Goal: Information Seeking & Learning: Learn about a topic

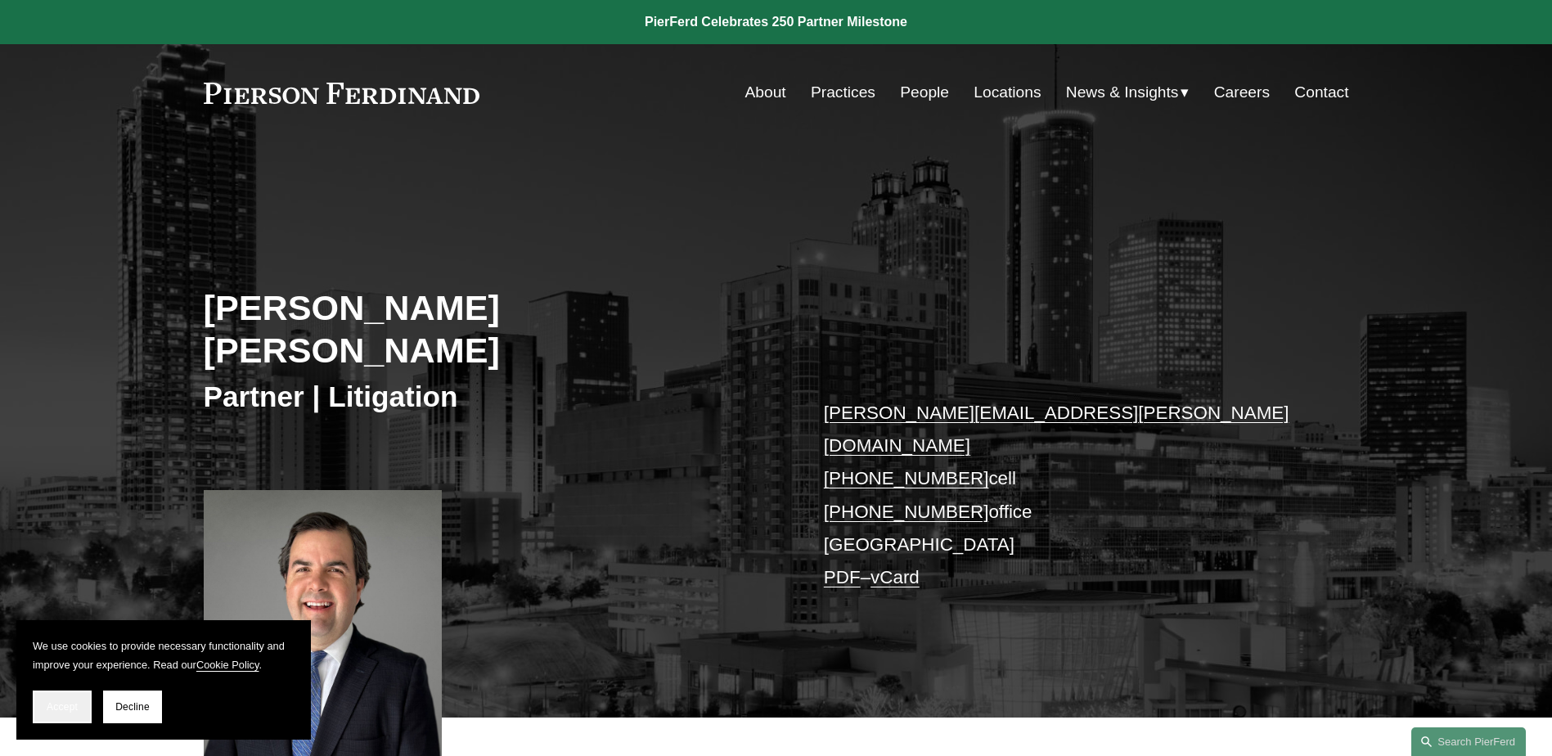
click at [45, 709] on button "Accept" at bounding box center [62, 707] width 59 height 33
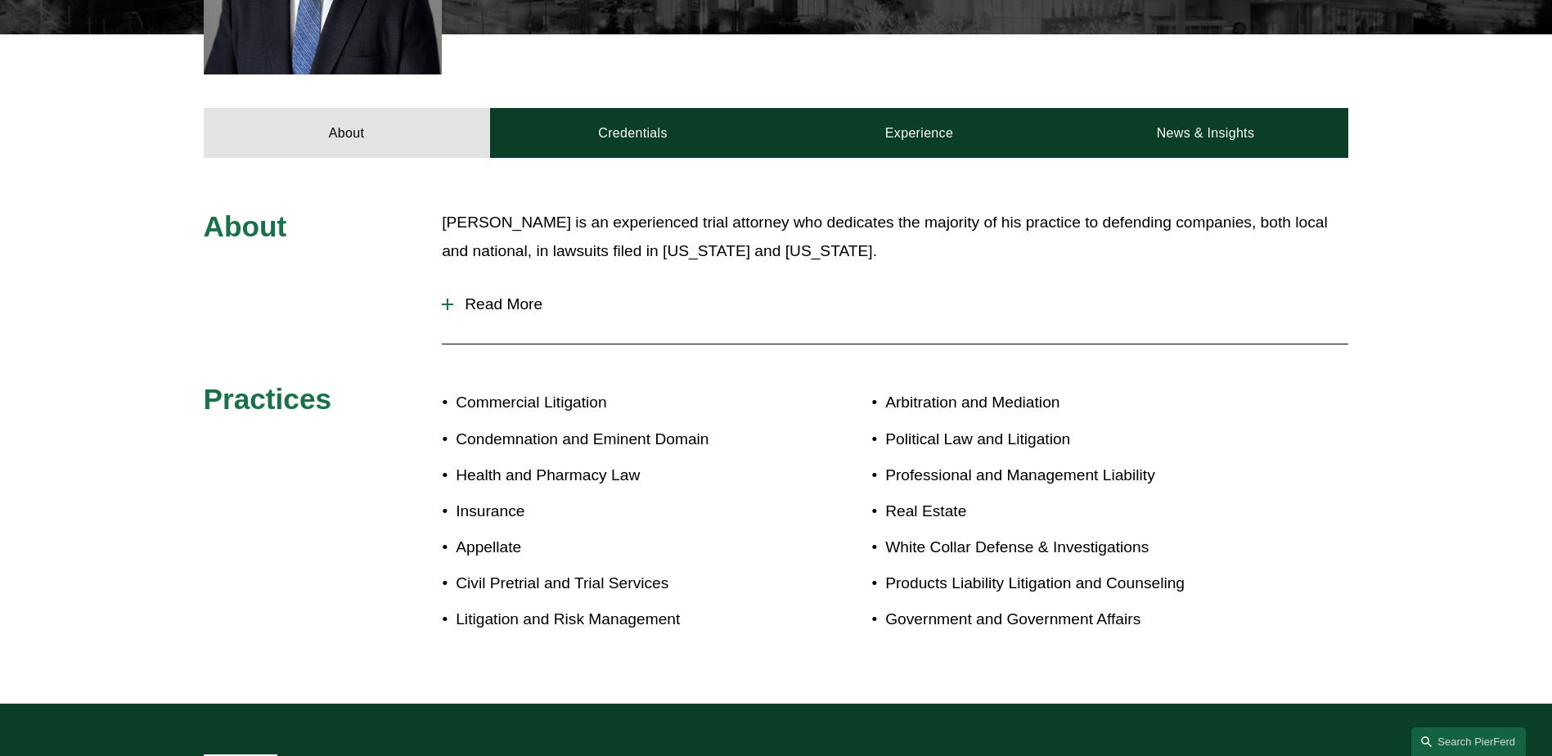
scroll to position [655, 0]
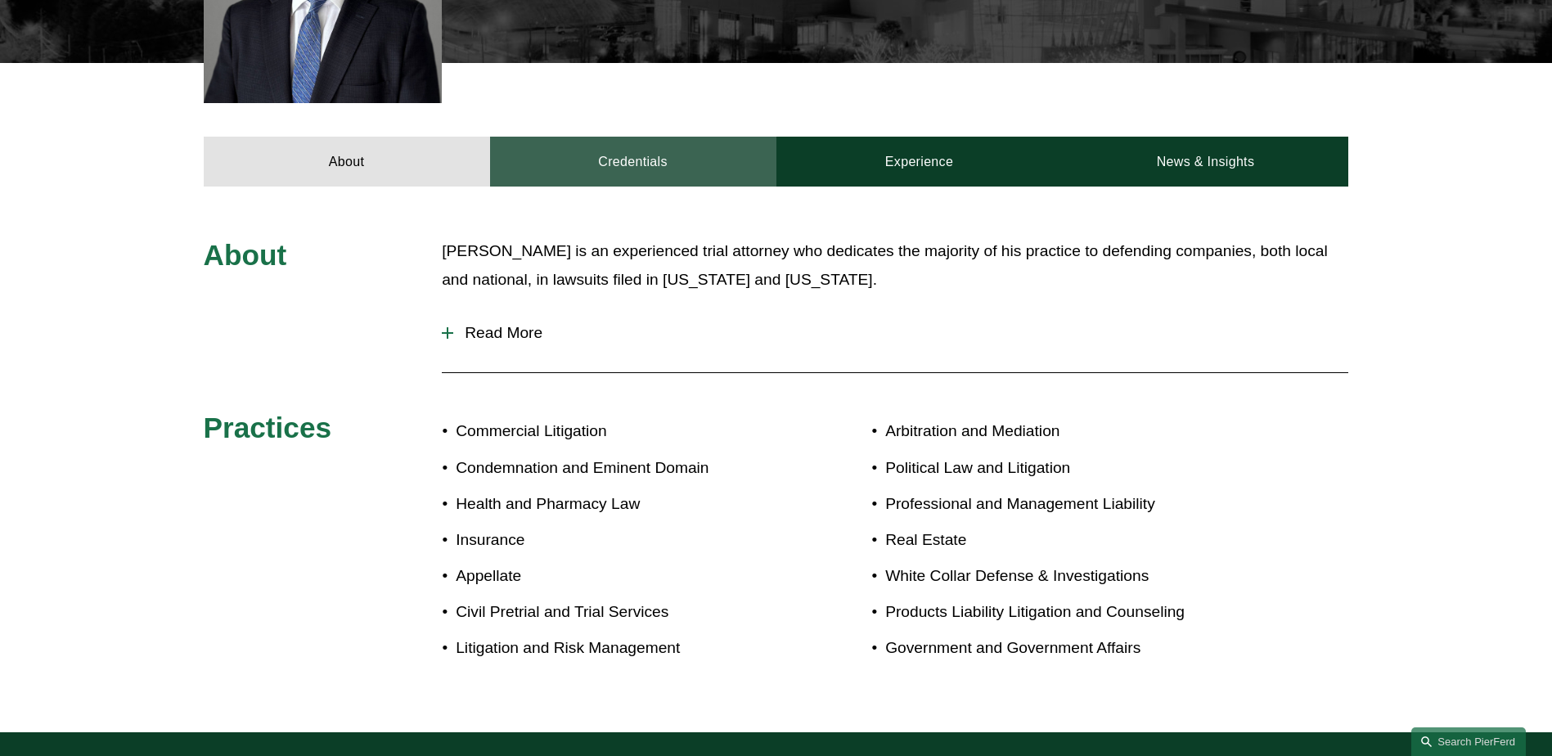
click at [622, 137] on link "Credentials" at bounding box center [633, 161] width 286 height 49
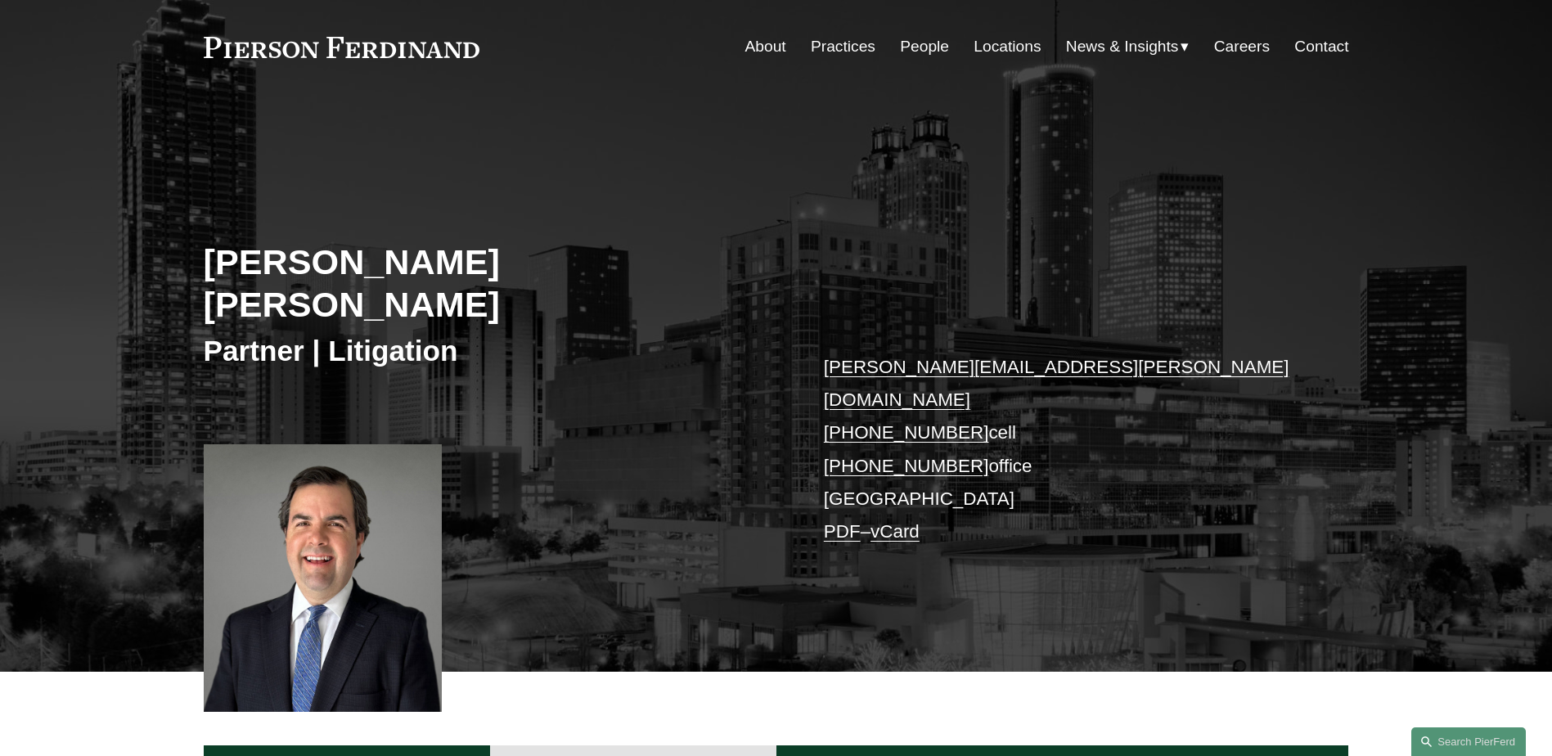
scroll to position [0, 0]
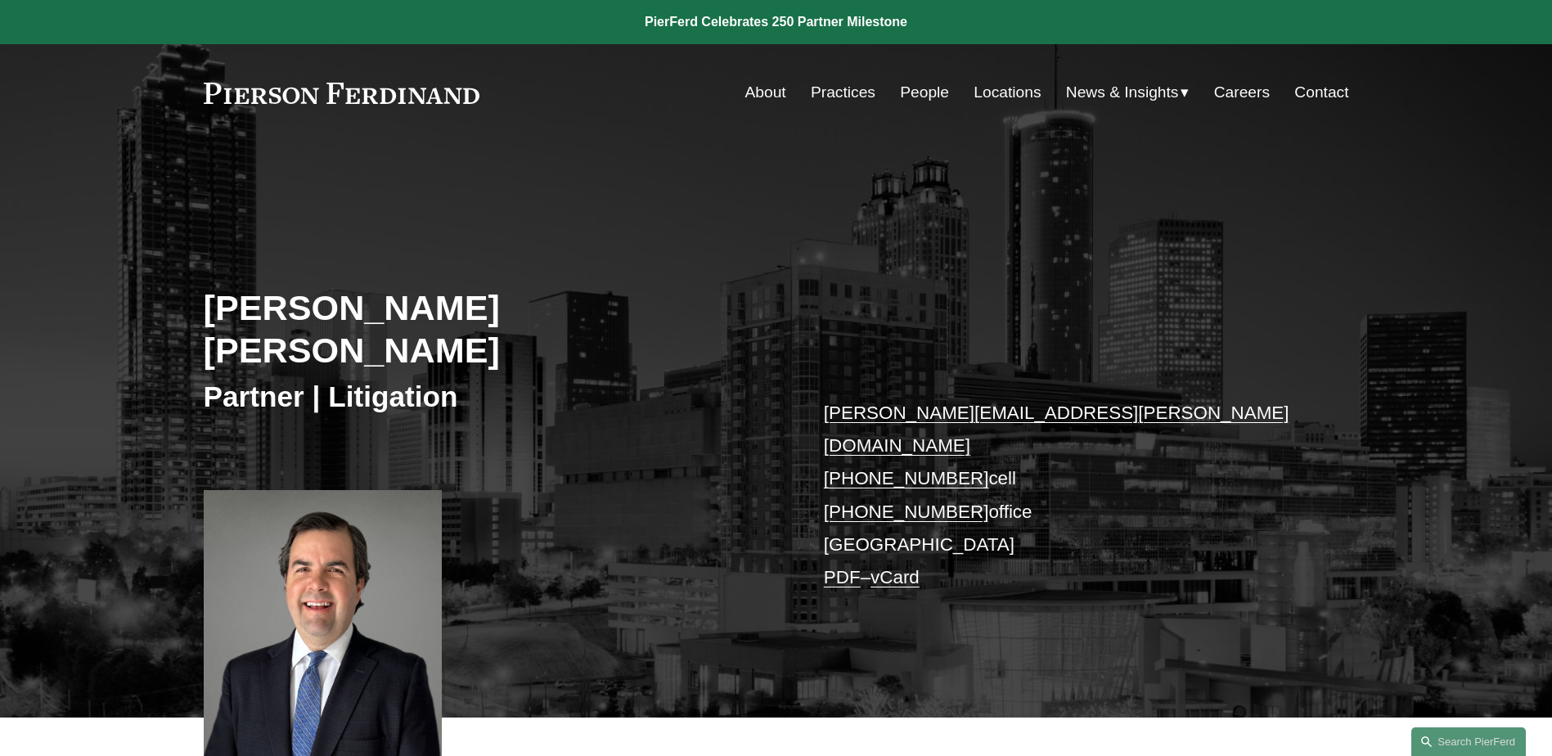
click at [903, 95] on link "People" at bounding box center [924, 92] width 49 height 31
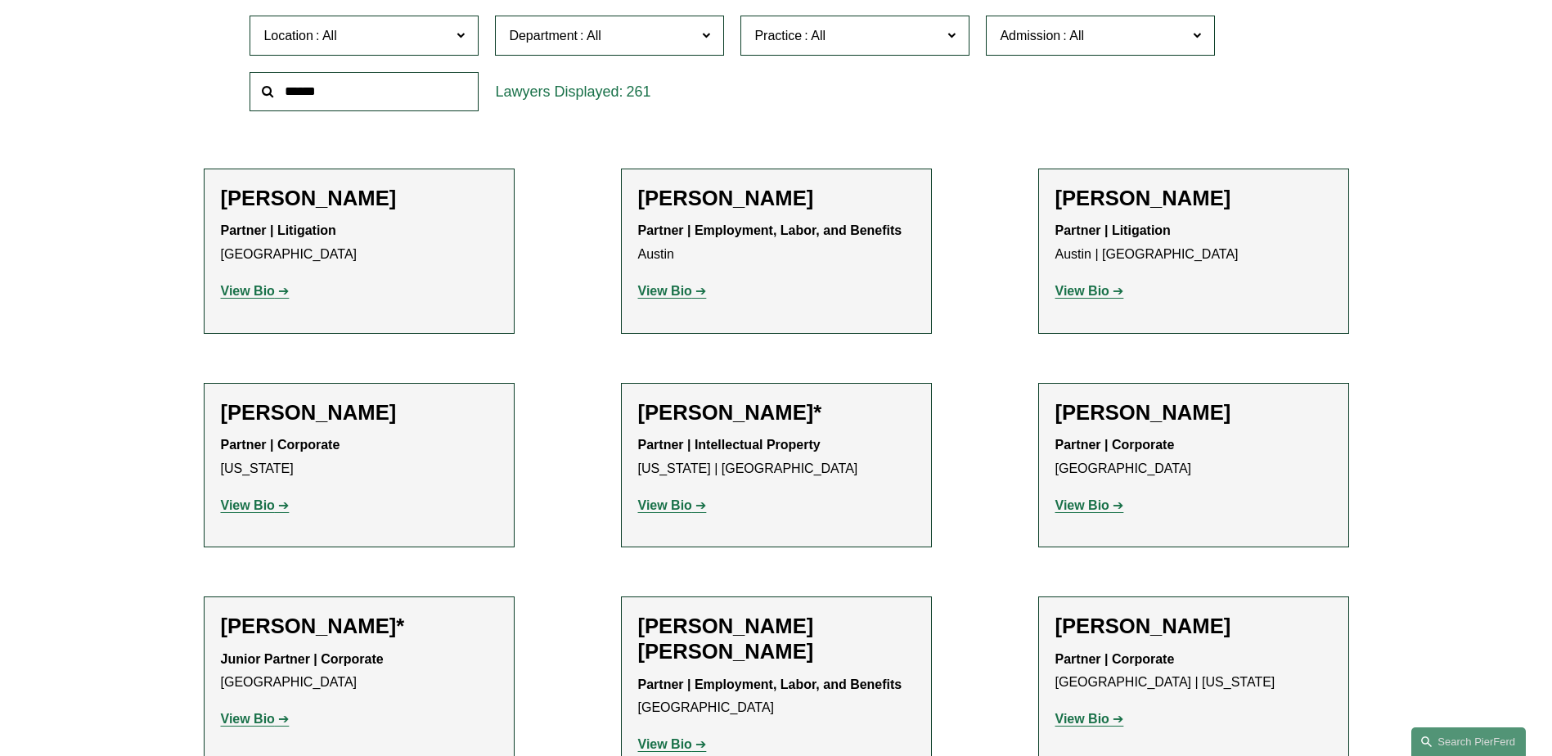
scroll to position [573, 0]
click at [271, 288] on strong "View Bio" at bounding box center [248, 290] width 54 height 14
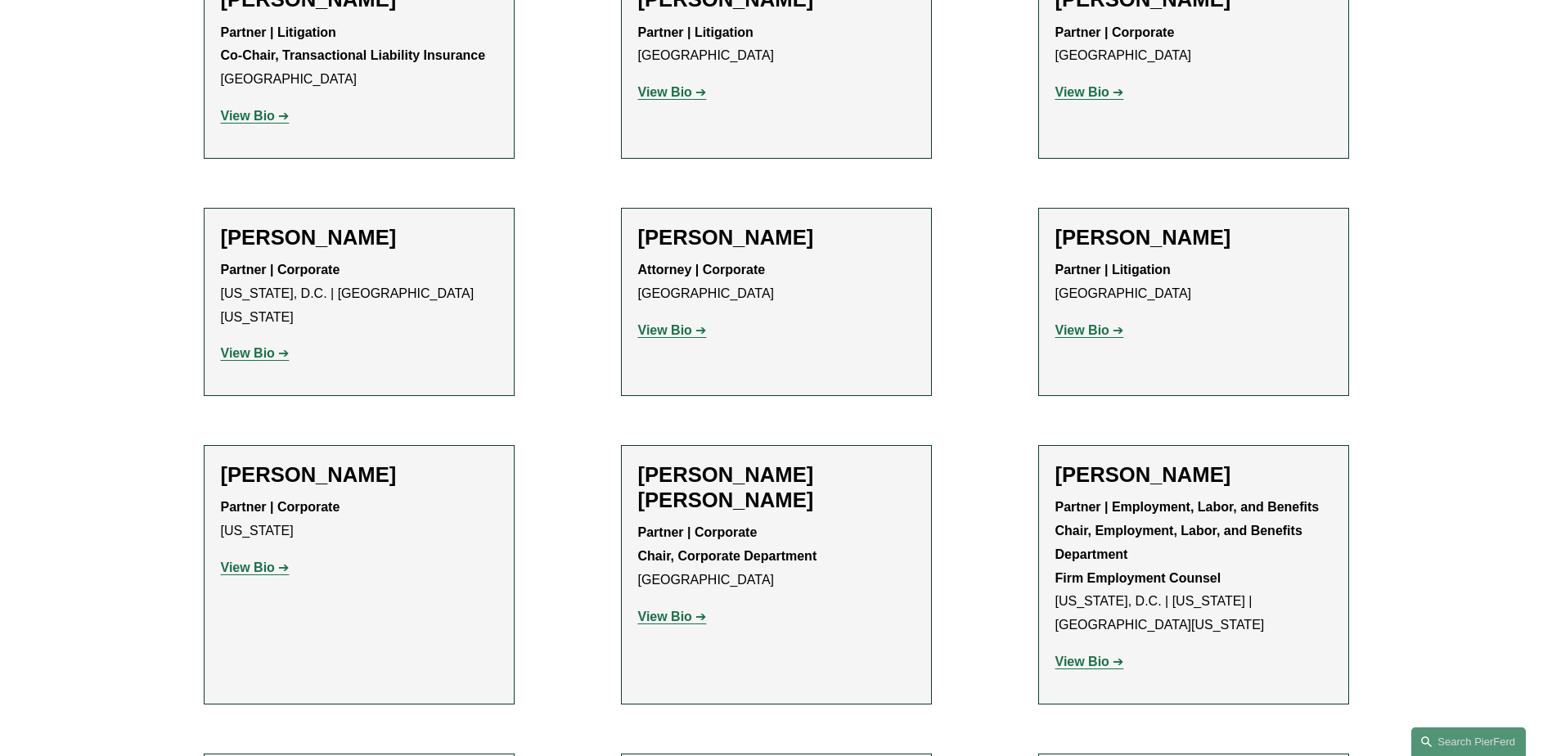
scroll to position [5973, 0]
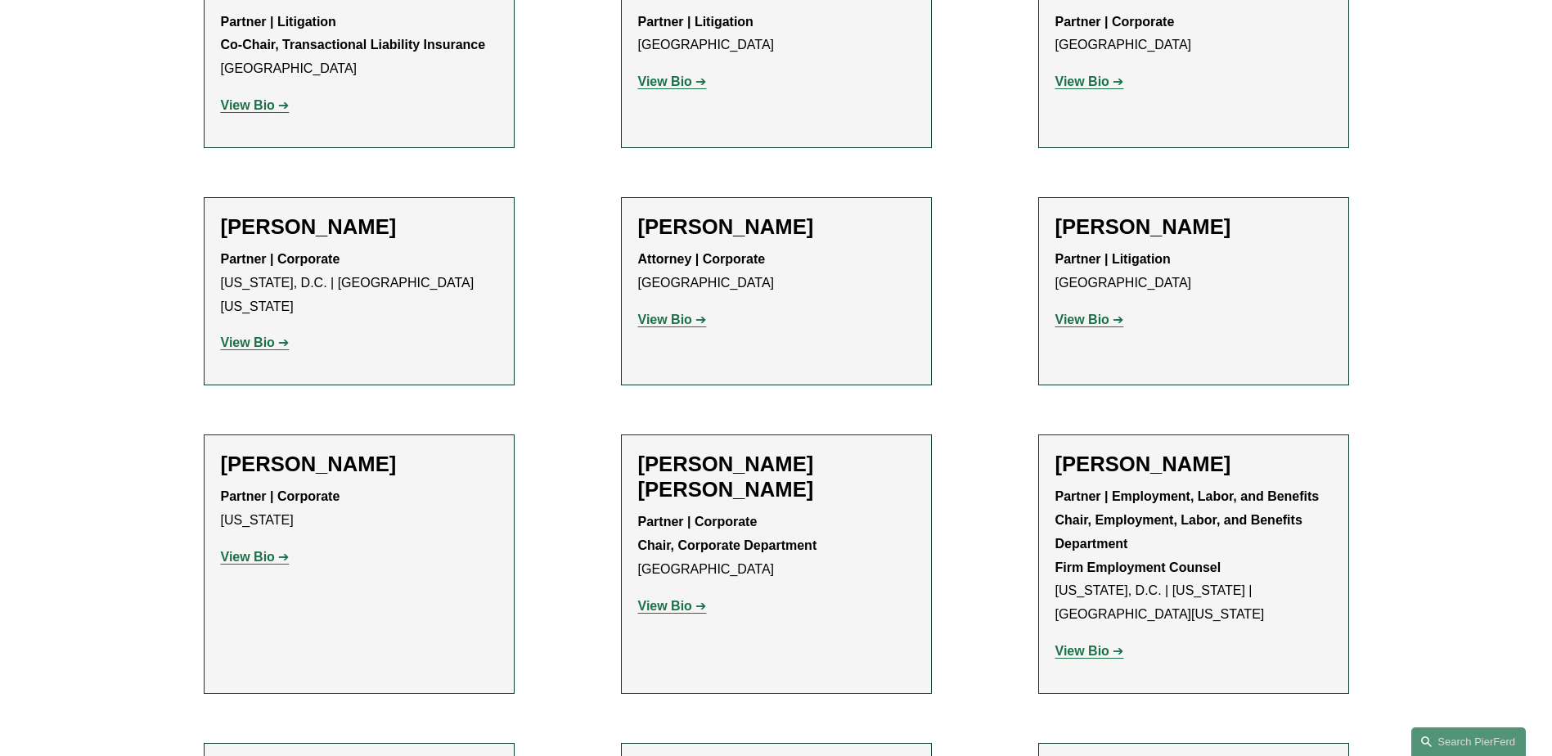
click at [1080, 644] on strong "View Bio" at bounding box center [1082, 651] width 54 height 14
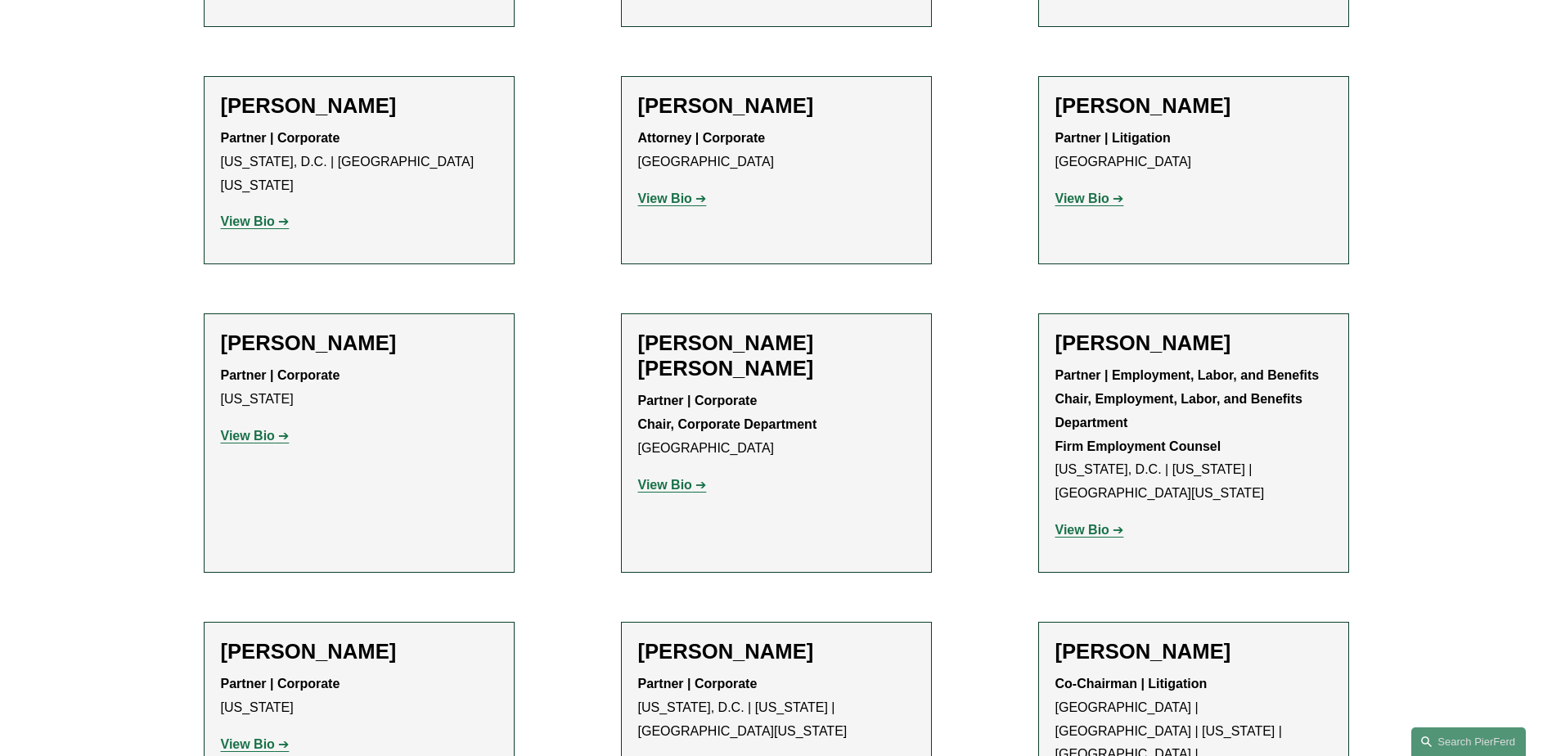
scroll to position [6218, 0]
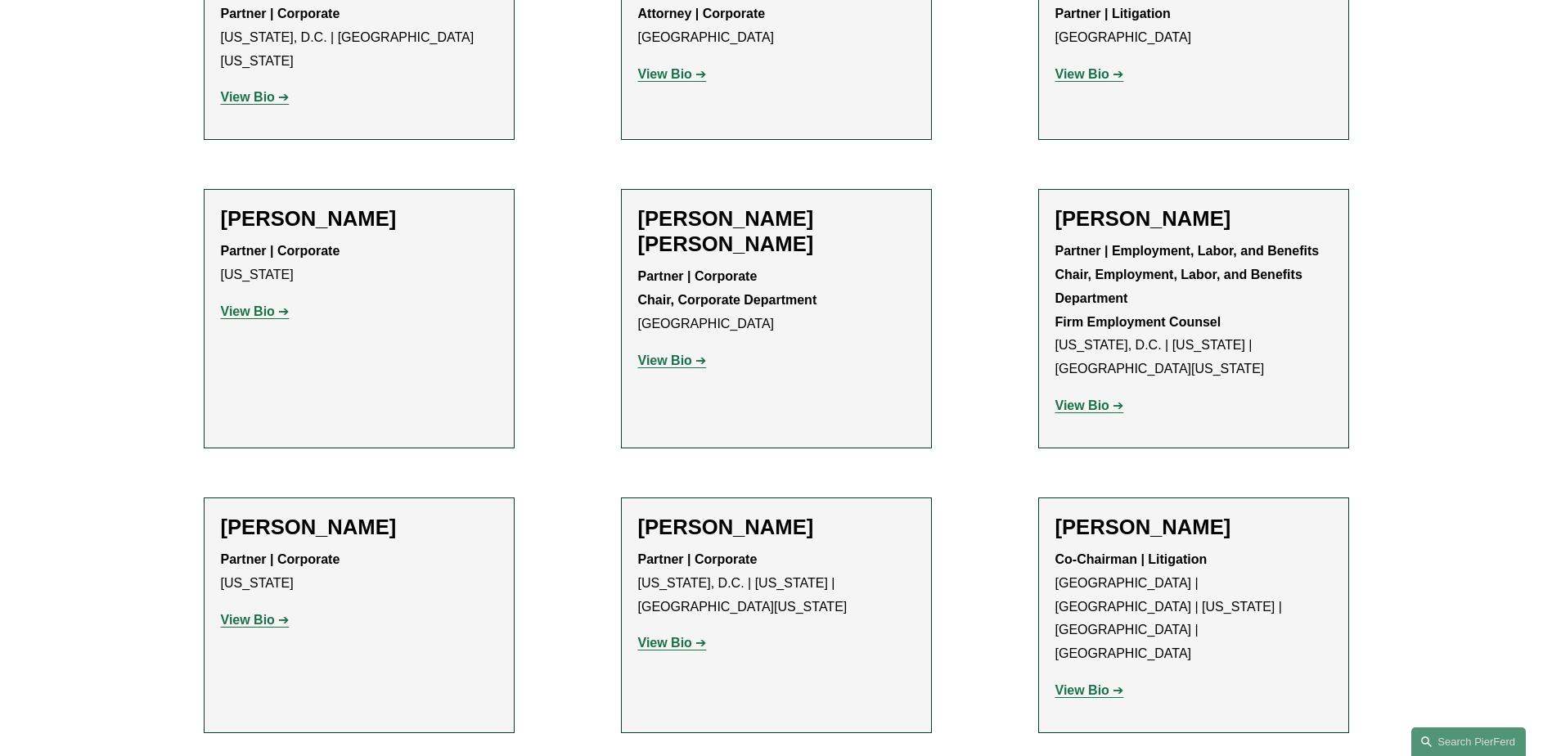
click at [1082, 683] on strong "View Bio" at bounding box center [1082, 690] width 54 height 14
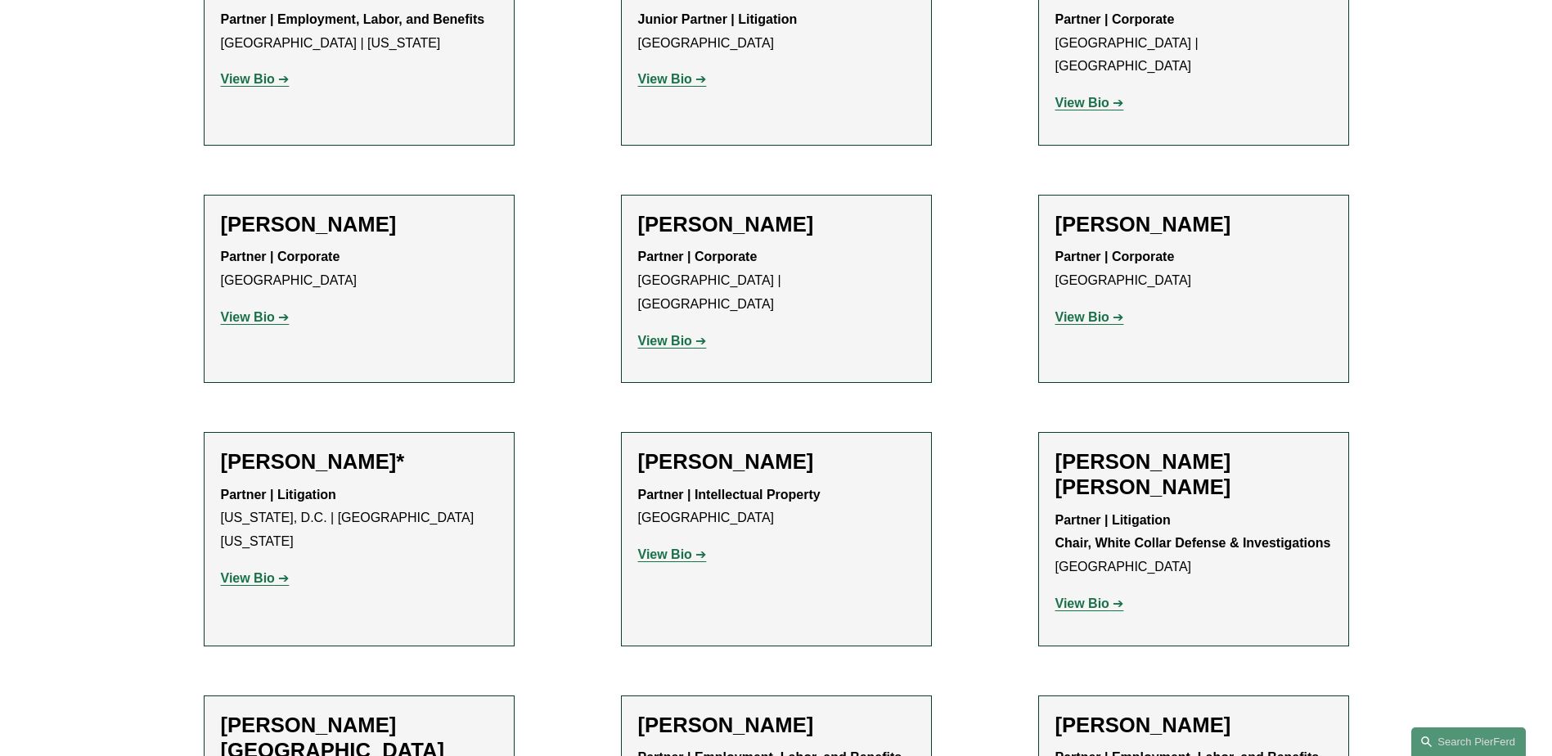
scroll to position [9082, 0]
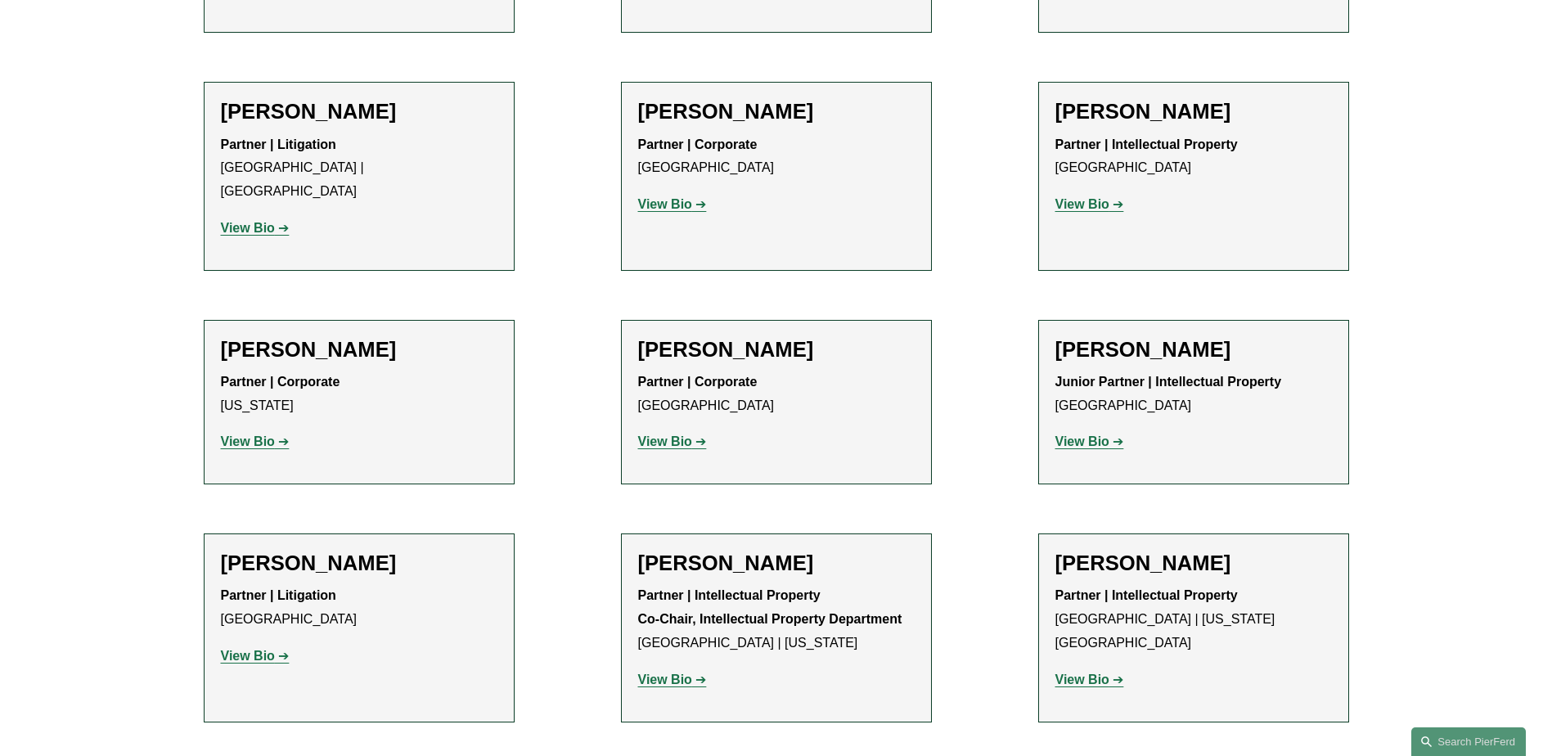
scroll to position [10227, 0]
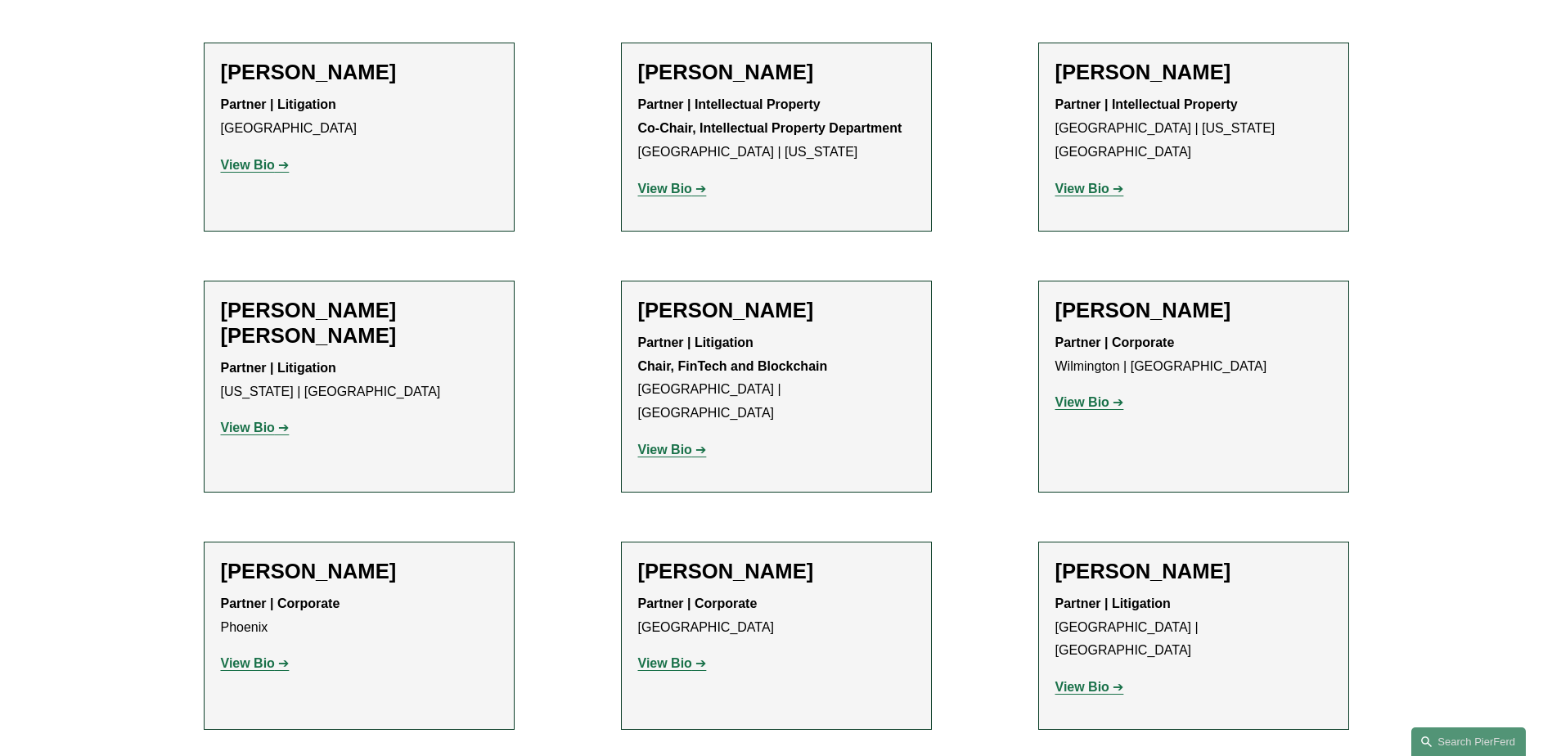
scroll to position [10718, 0]
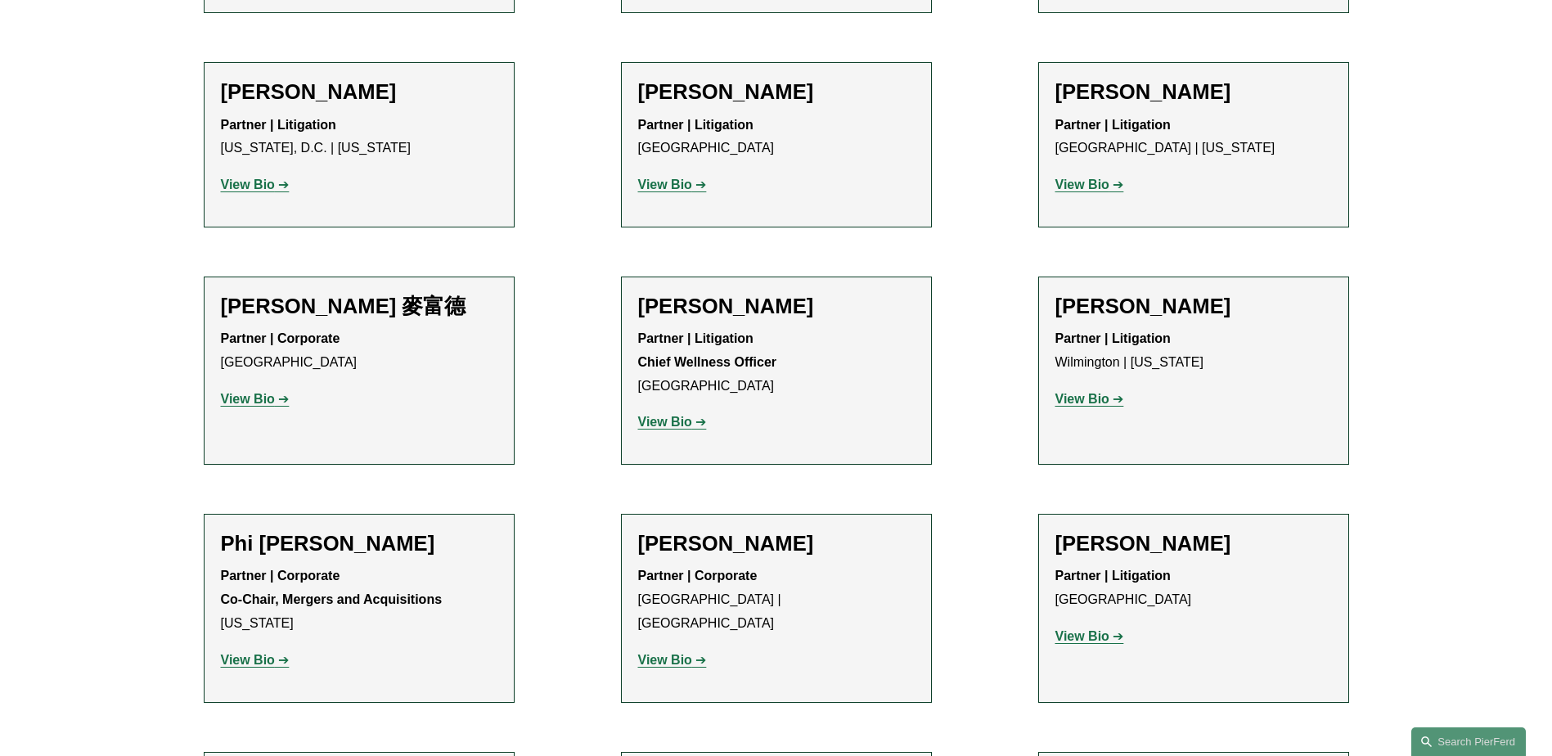
scroll to position [13582, 0]
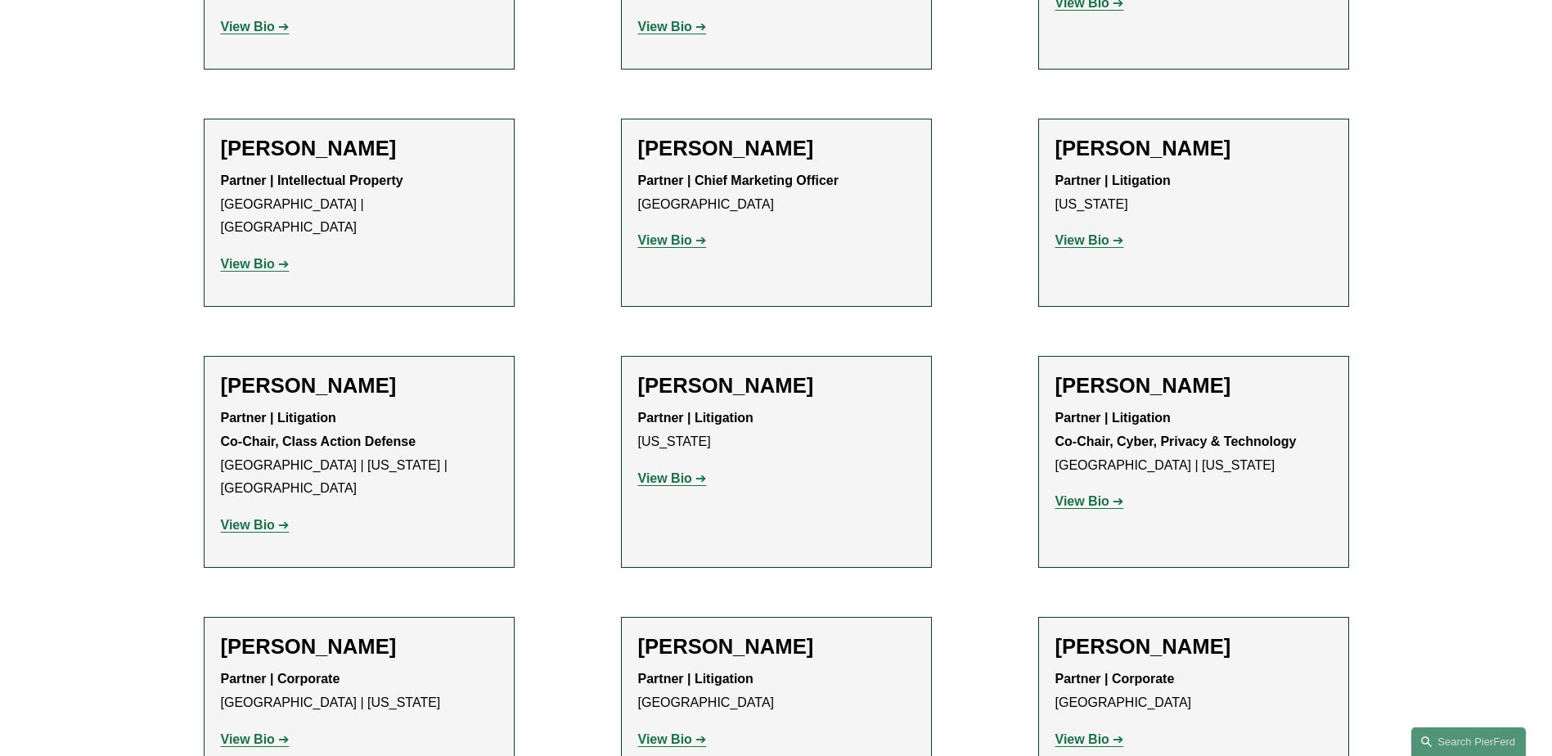
scroll to position [14155, 0]
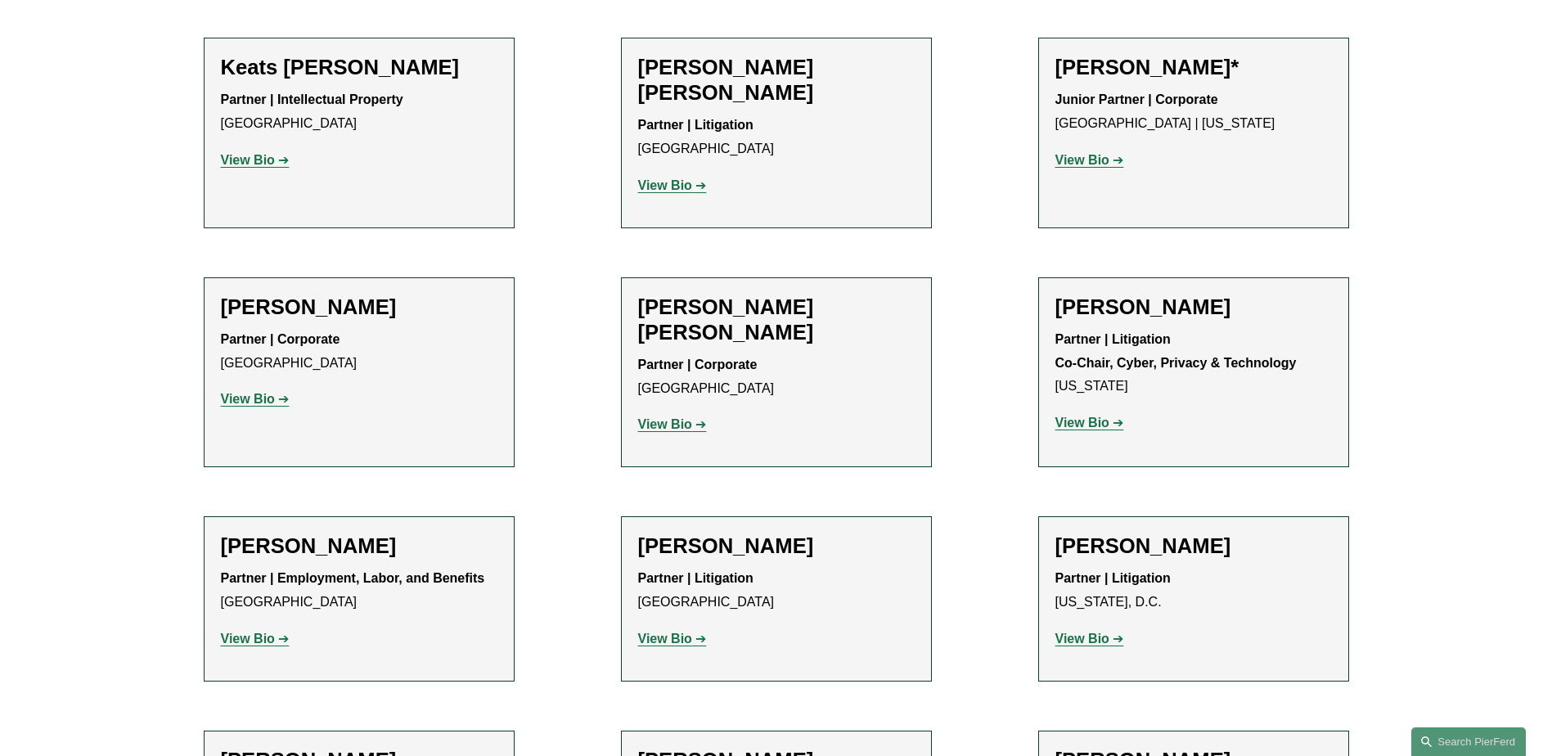
scroll to position [16200, 0]
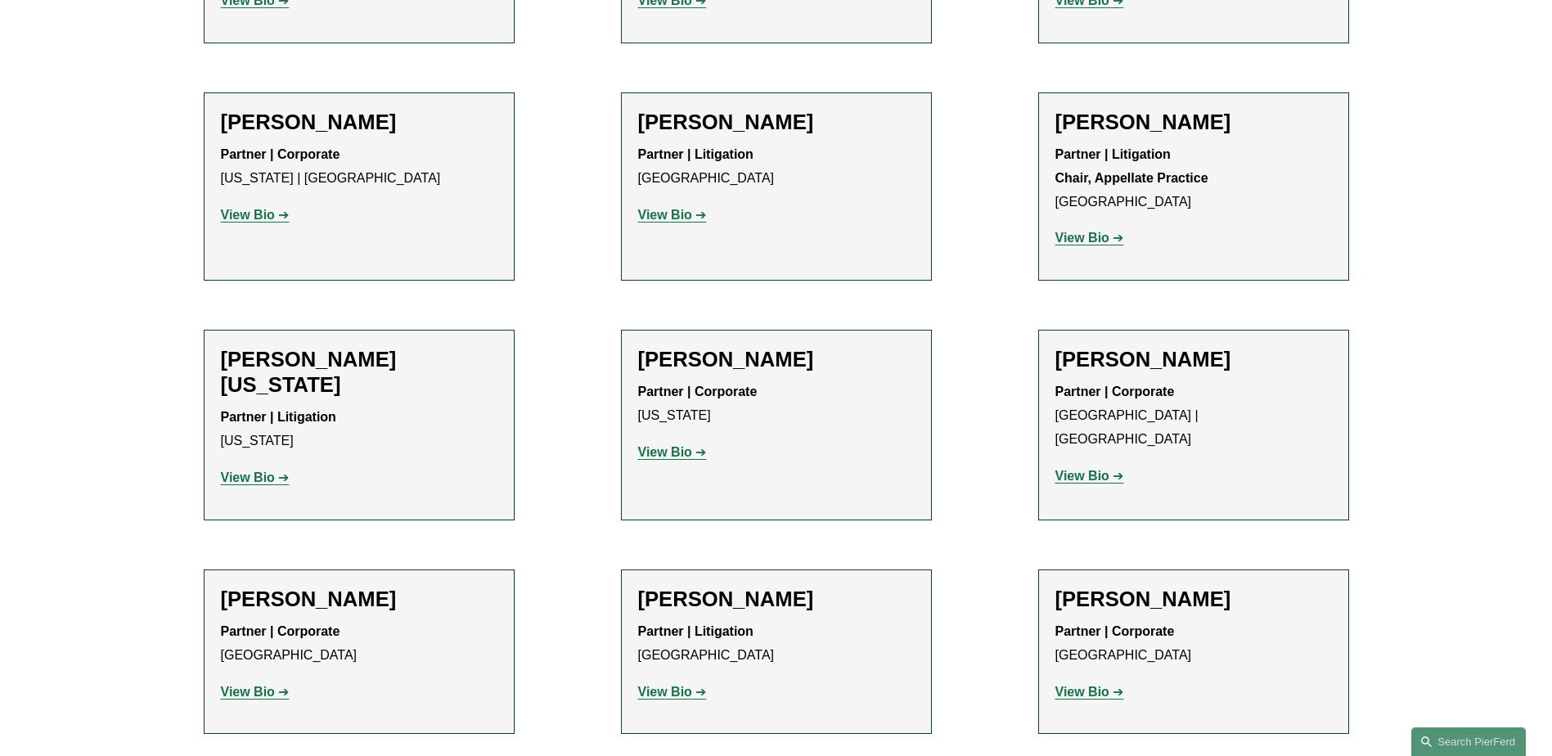
scroll to position [19964, 0]
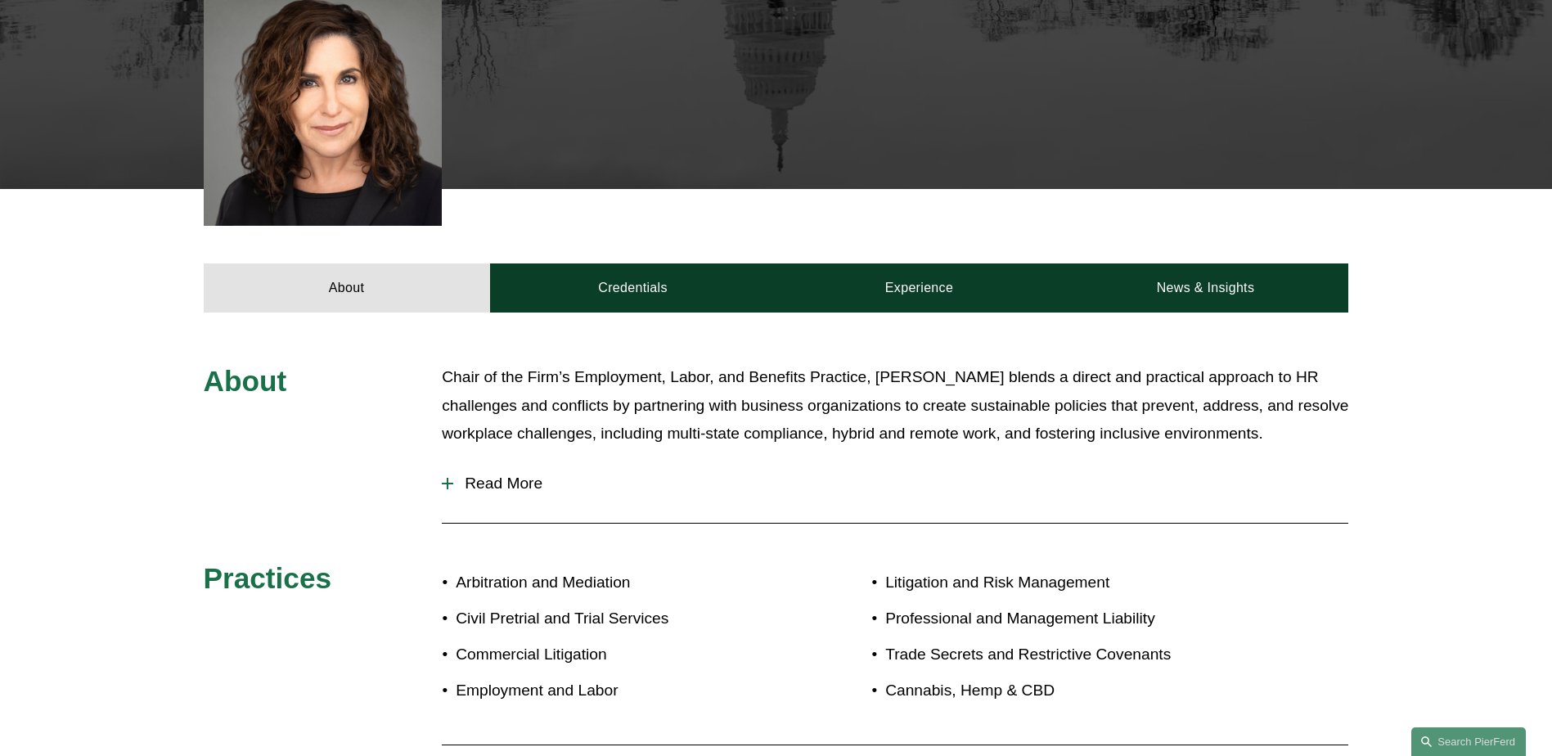
scroll to position [573, 0]
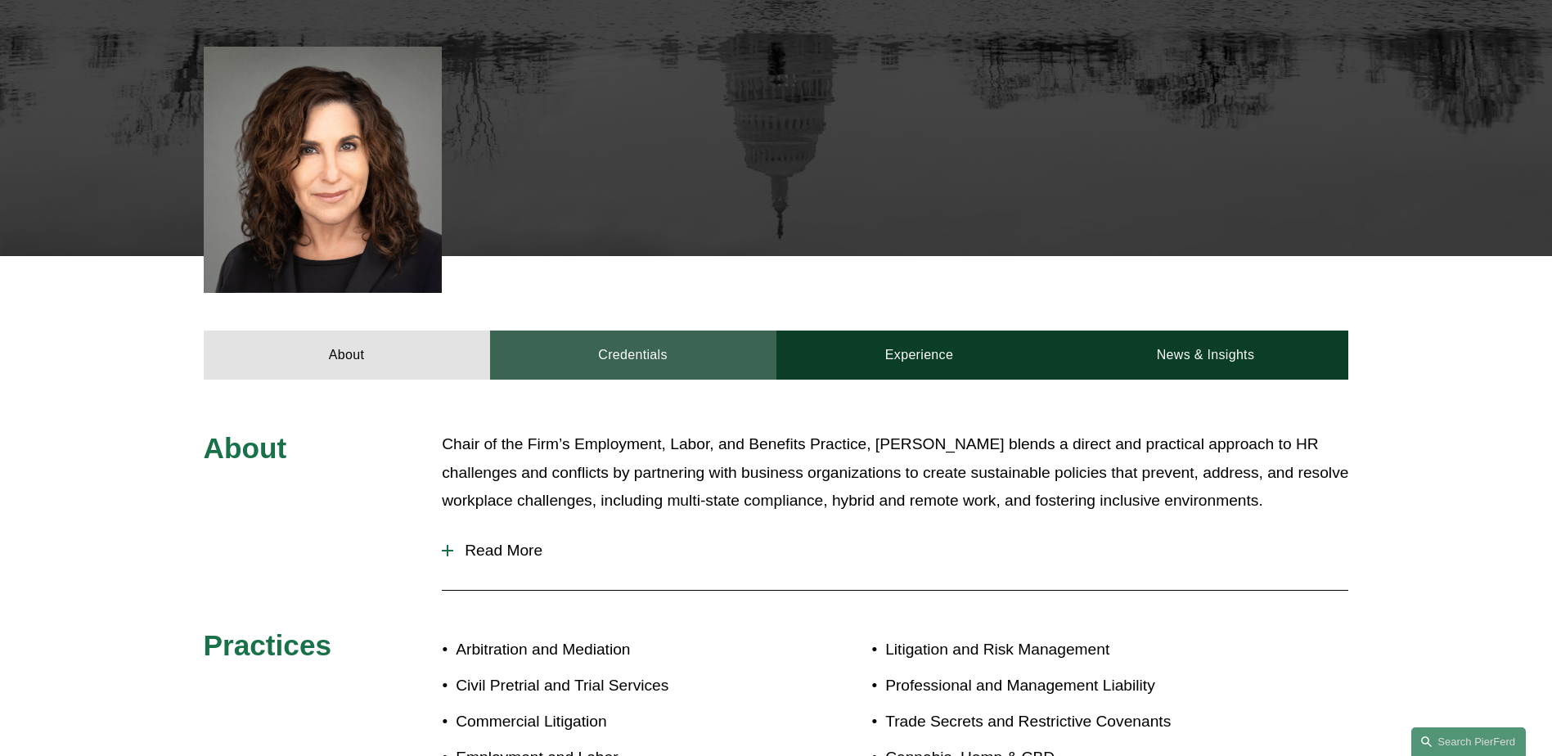
click at [614, 332] on link "Credentials" at bounding box center [633, 355] width 286 height 49
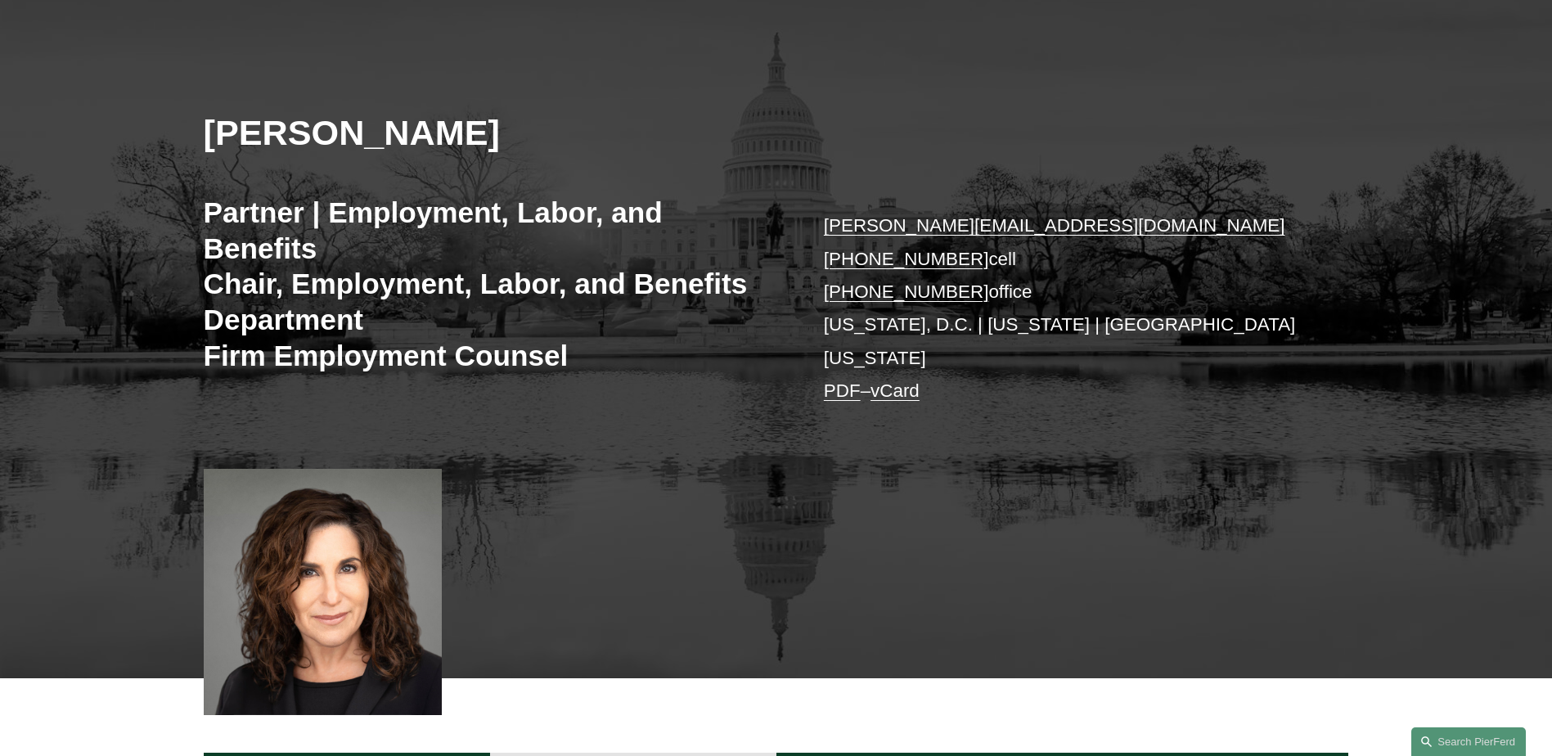
scroll to position [0, 0]
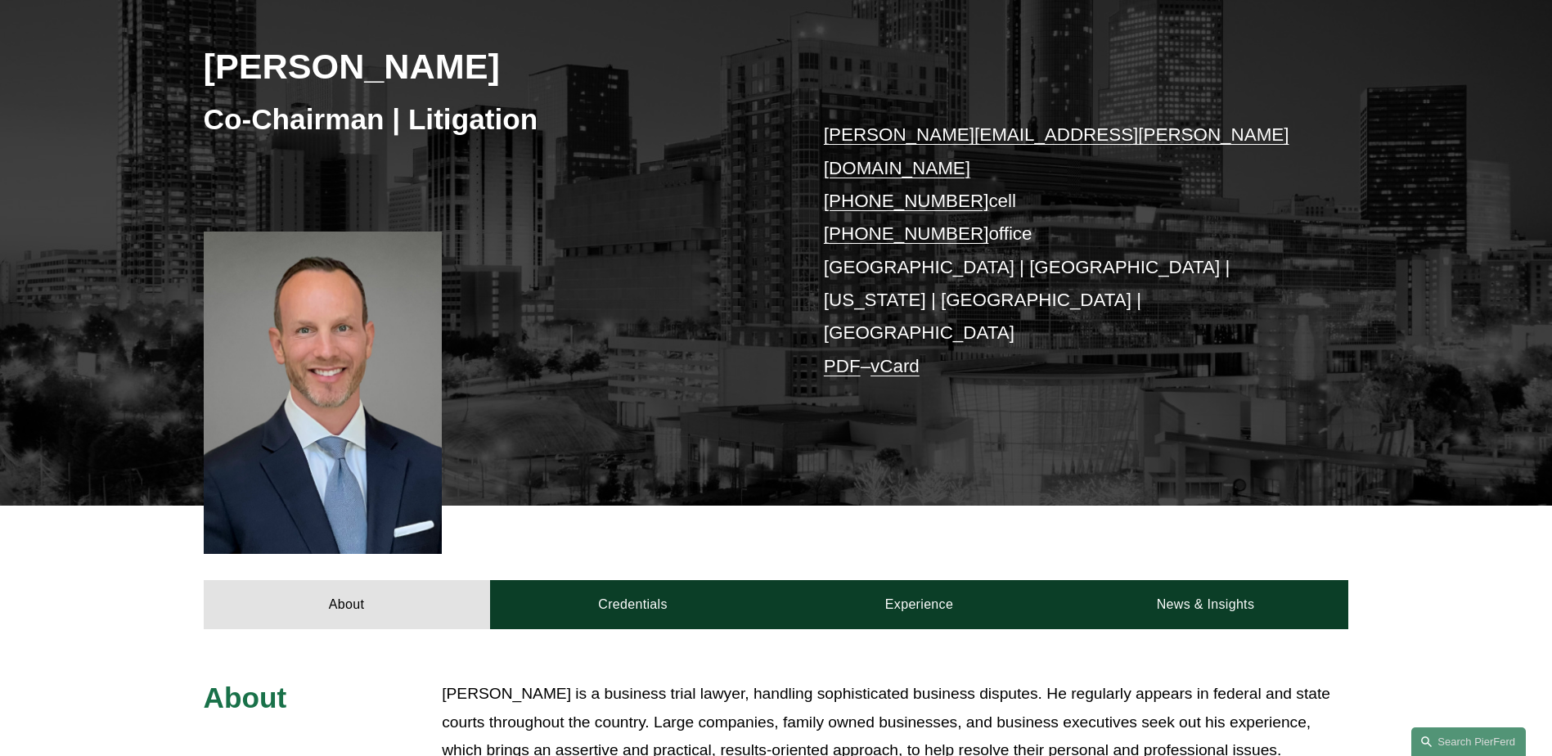
scroll to position [245, 0]
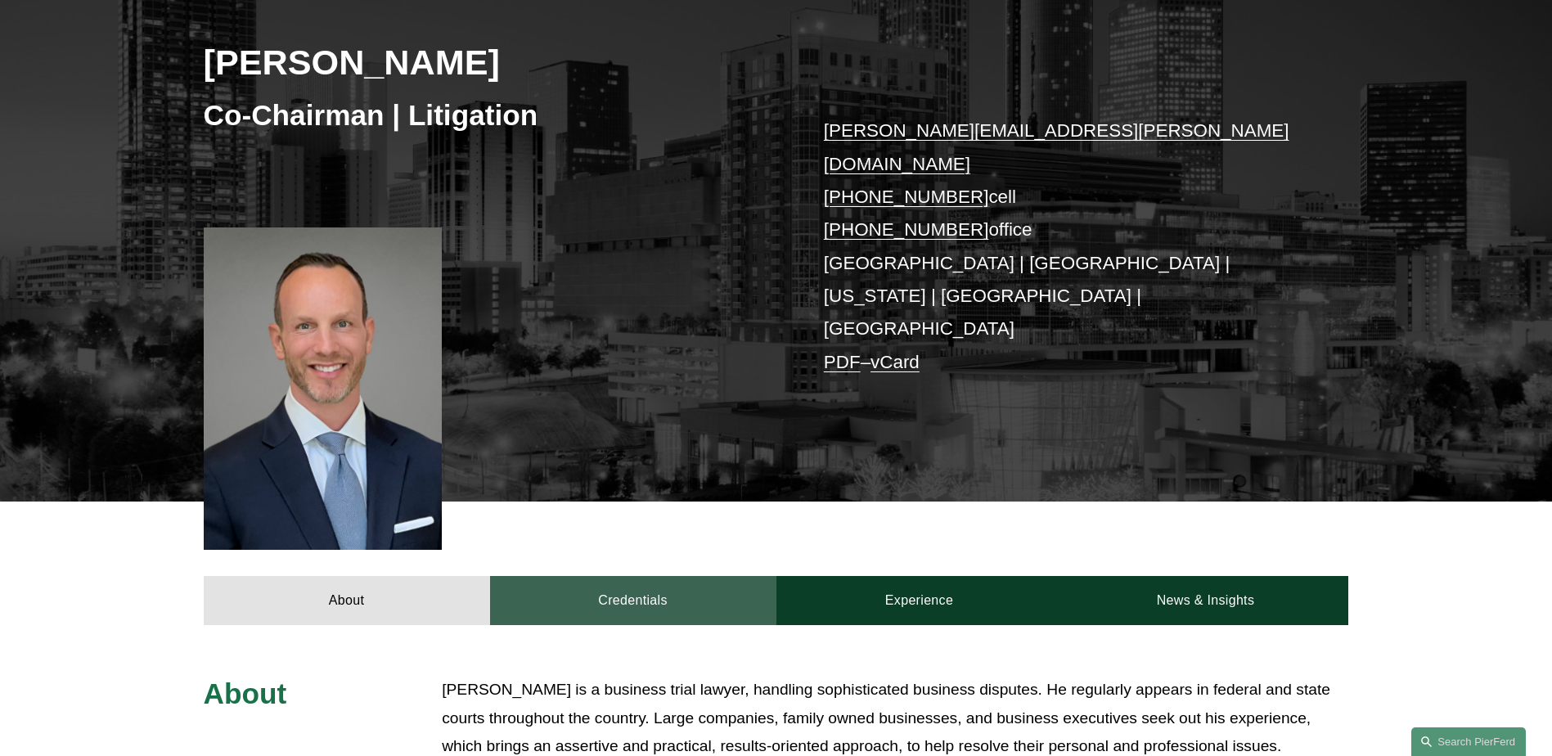
click at [619, 576] on link "Credentials" at bounding box center [633, 600] width 286 height 49
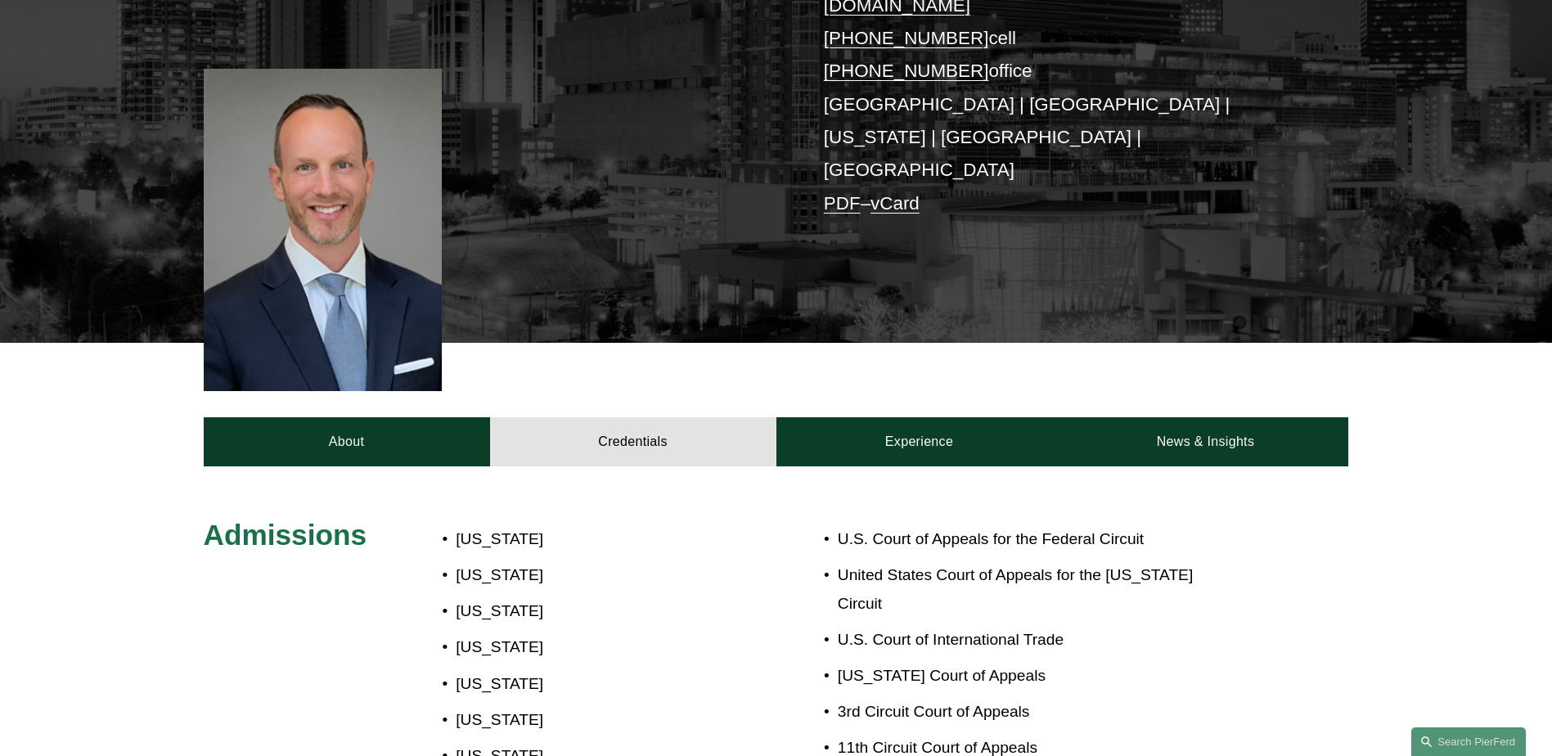
scroll to position [82, 0]
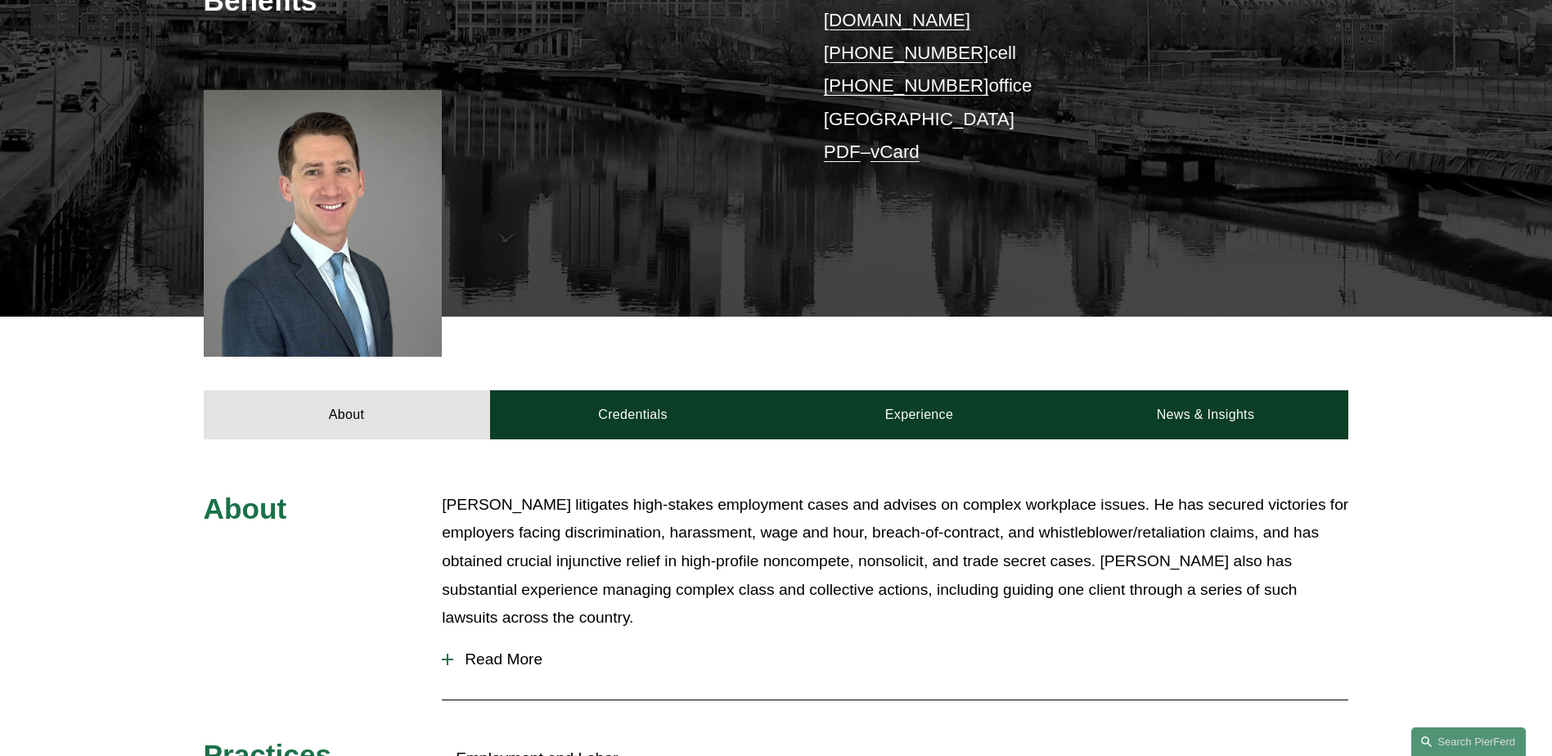
scroll to position [409, 0]
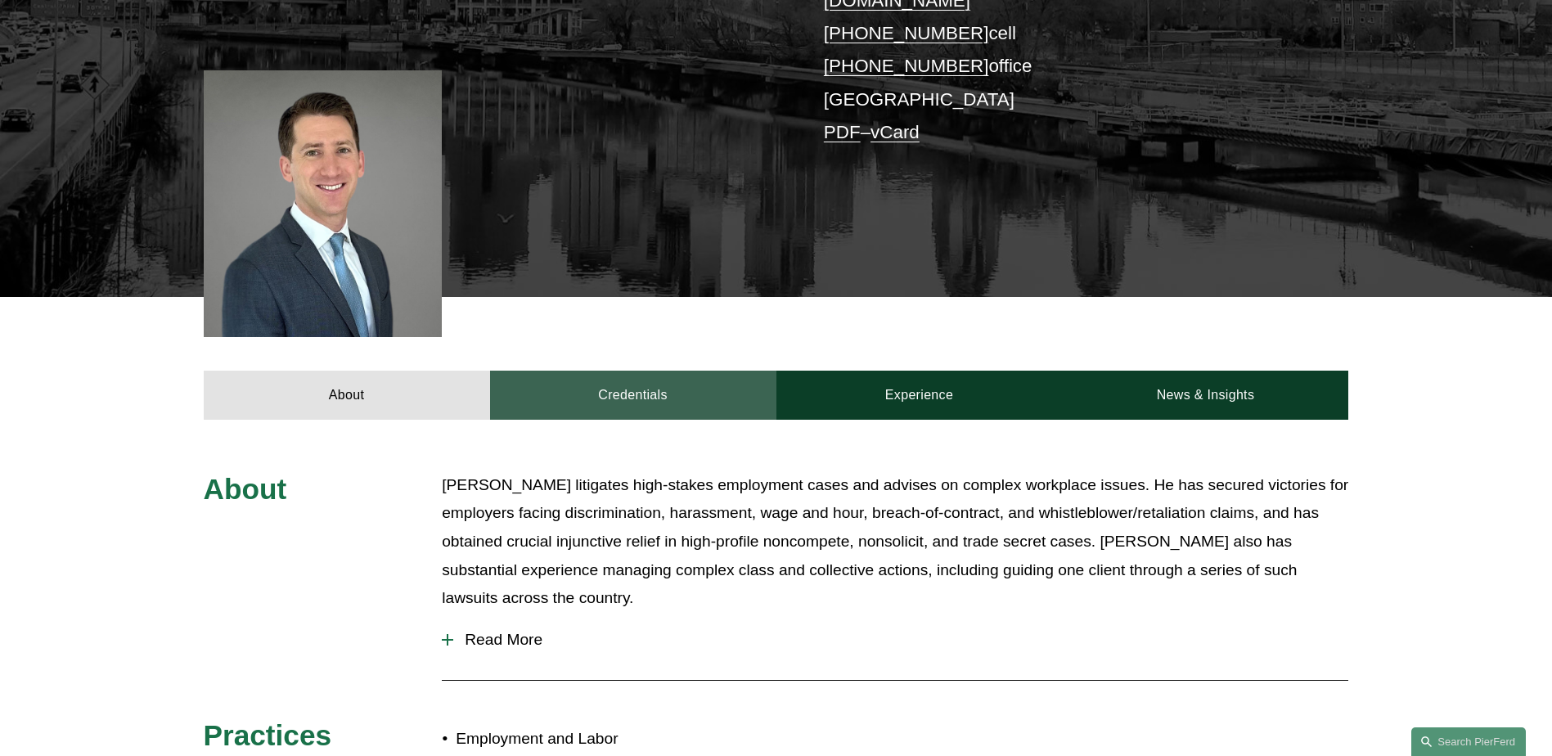
click at [622, 379] on link "Credentials" at bounding box center [633, 395] width 286 height 49
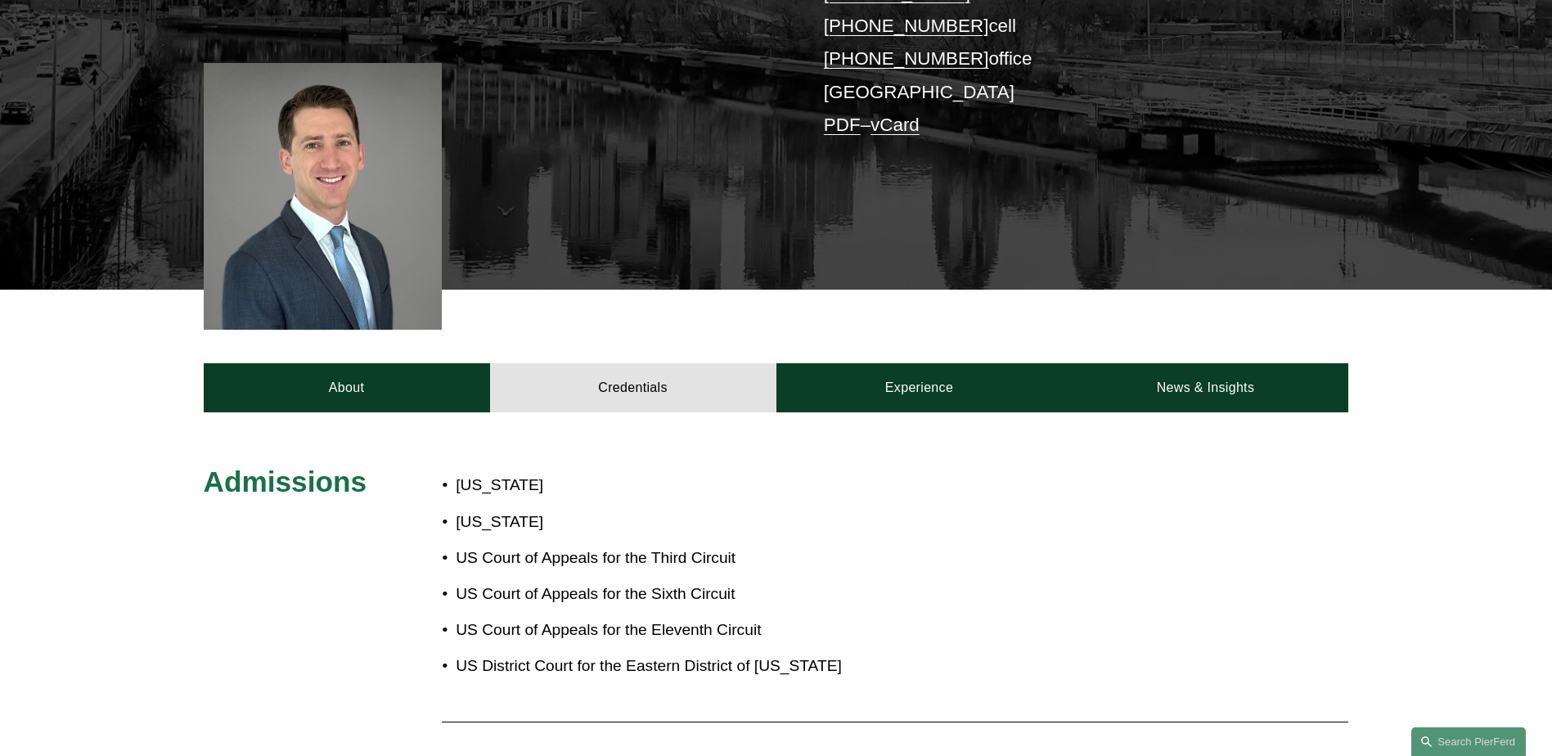
scroll to position [164, 0]
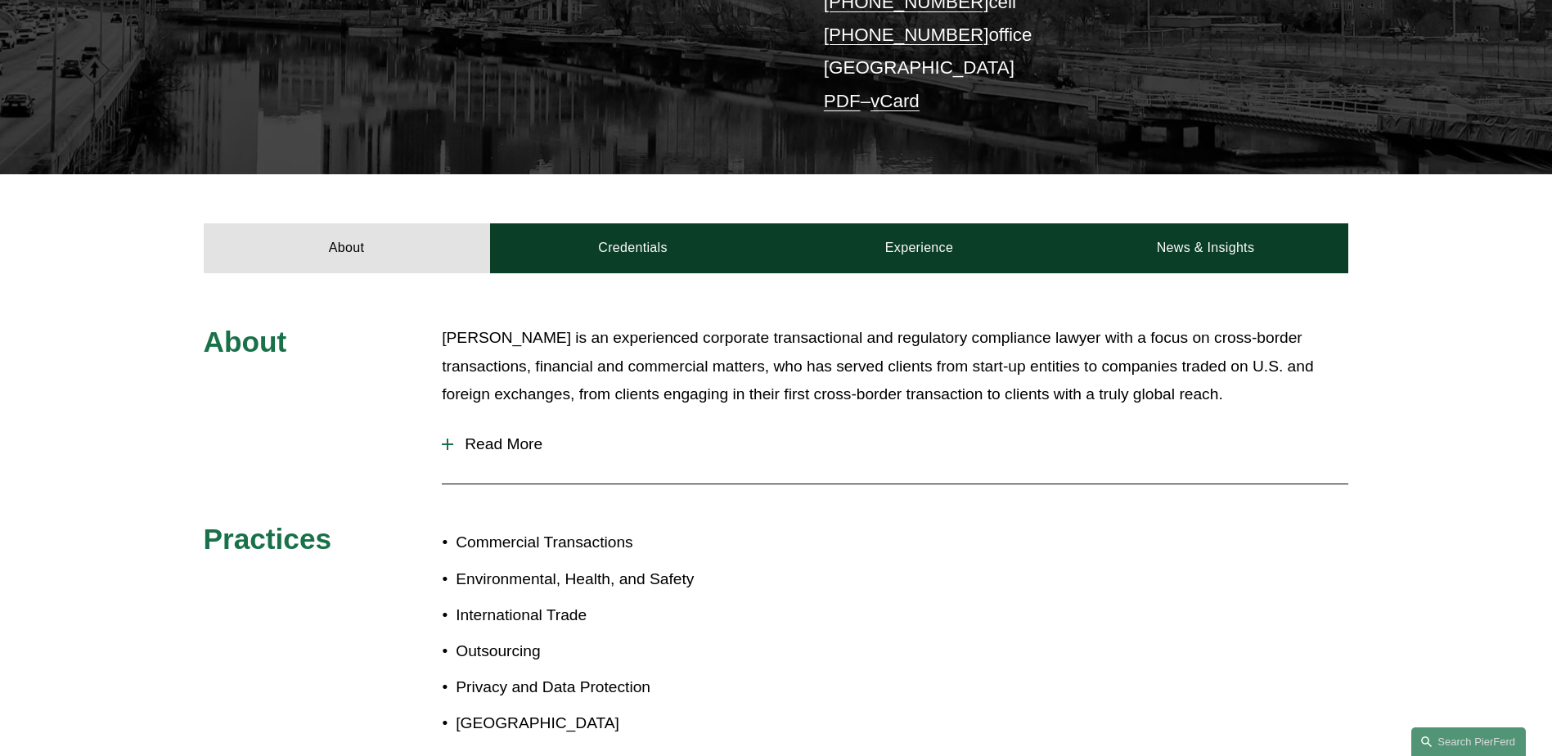
scroll to position [90, 0]
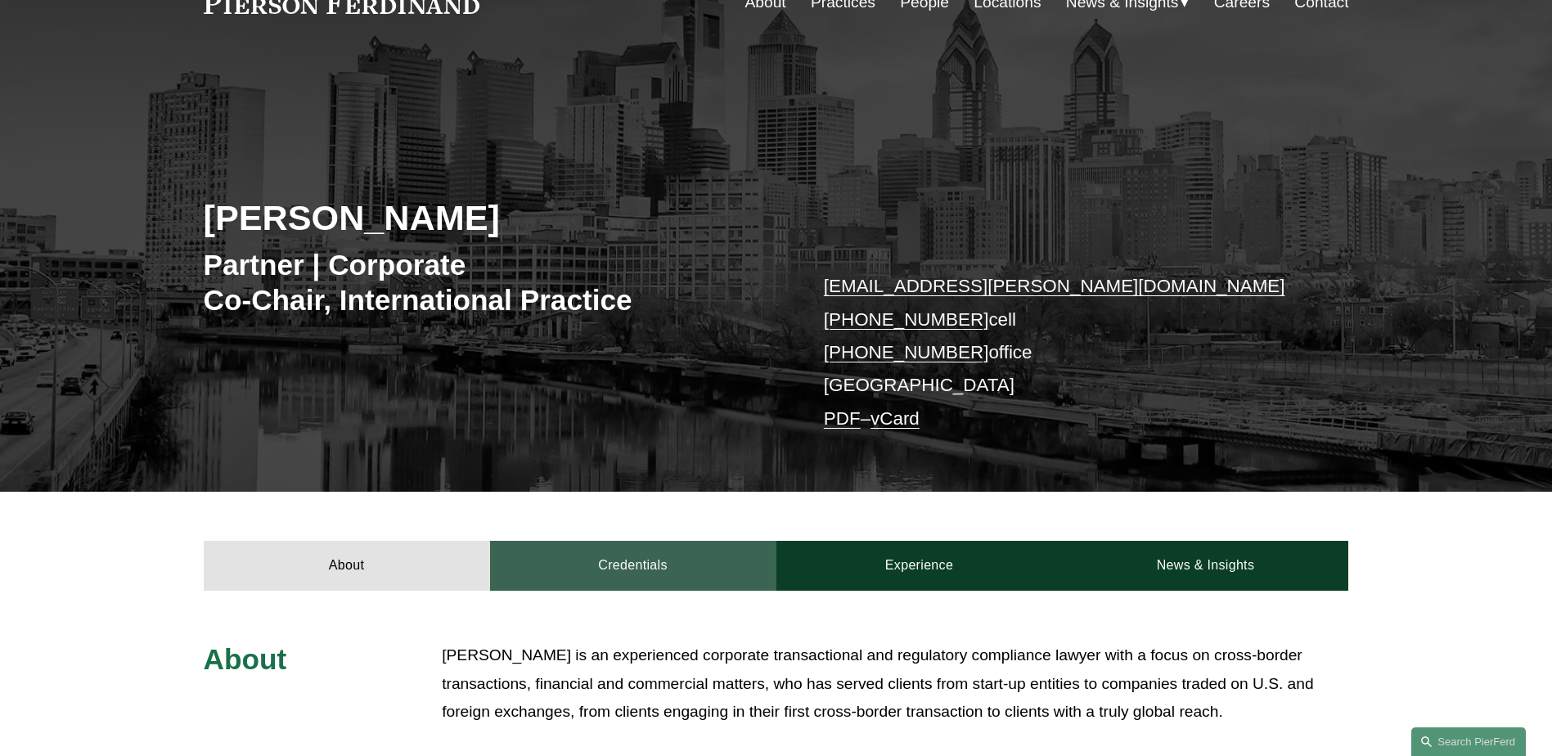
click at [639, 560] on link "Credentials" at bounding box center [633, 565] width 286 height 49
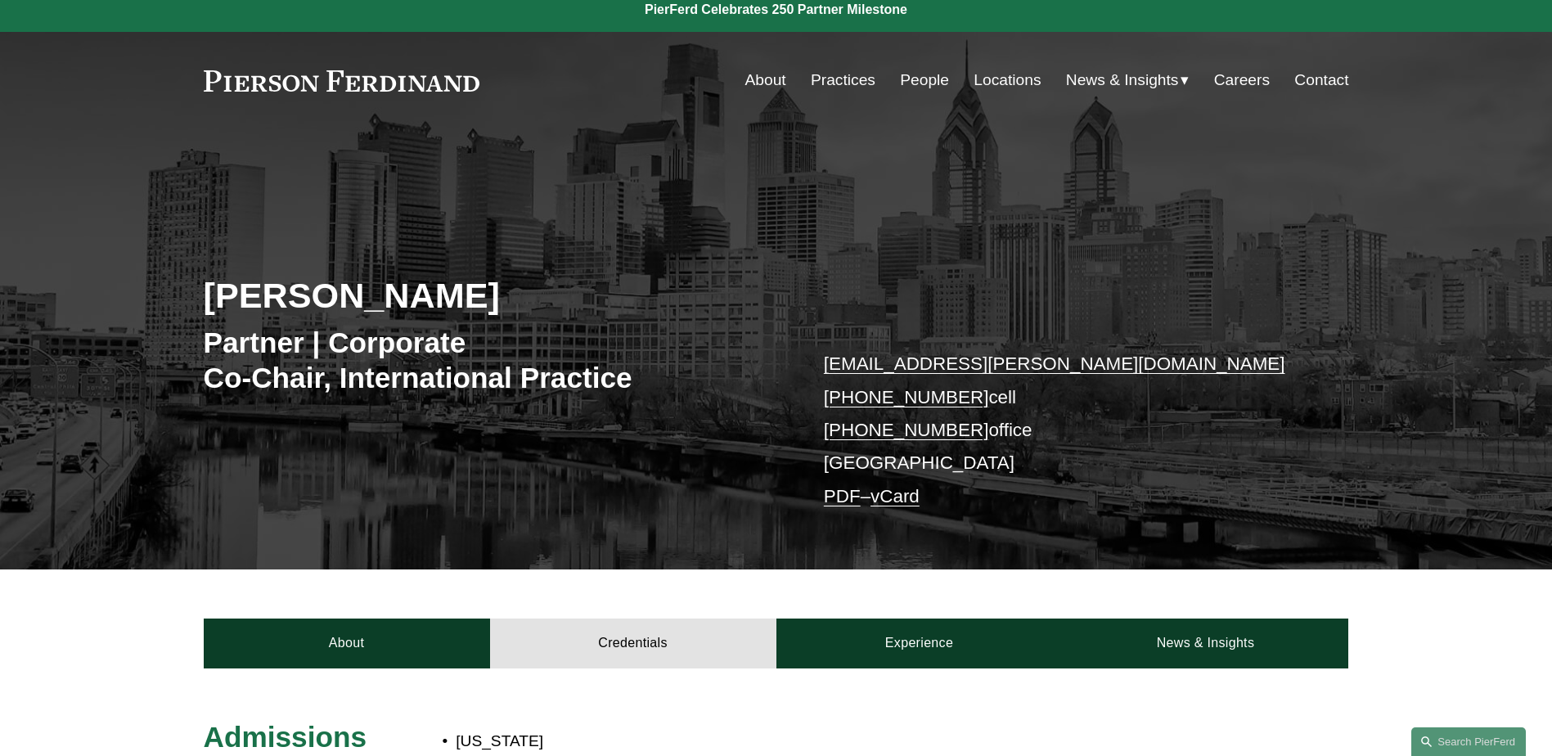
scroll to position [0, 0]
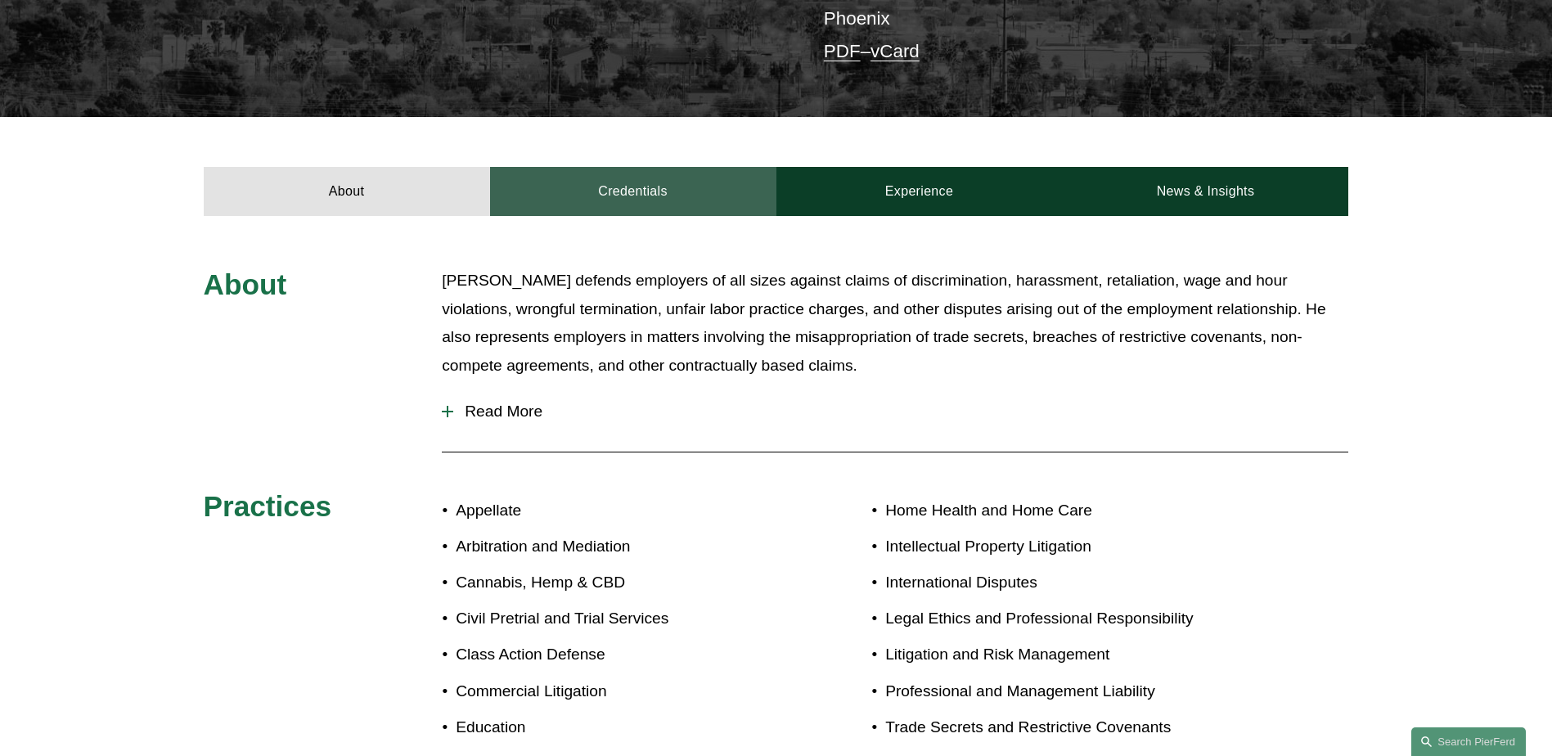
scroll to position [491, 0]
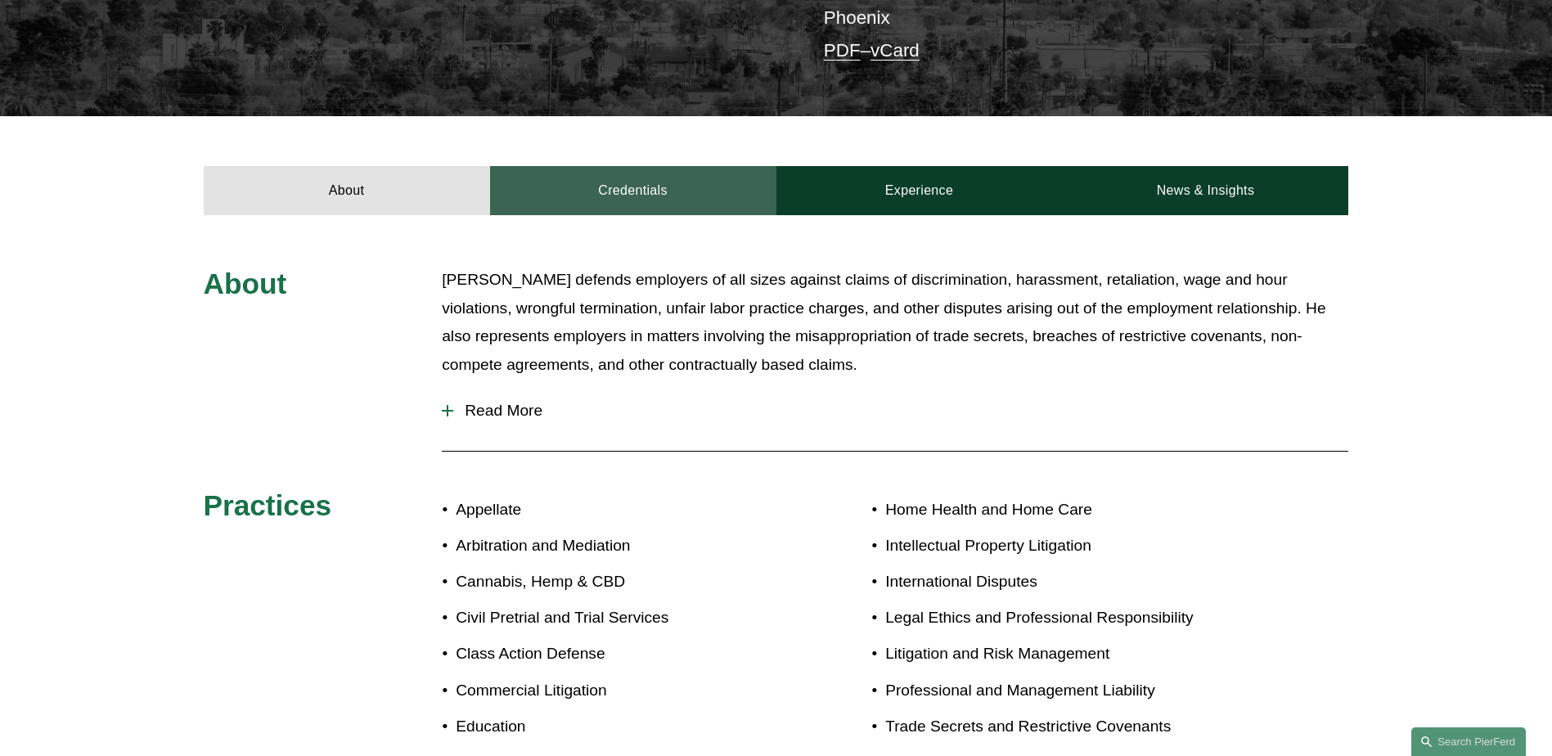
click at [659, 166] on link "Credentials" at bounding box center [633, 190] width 286 height 49
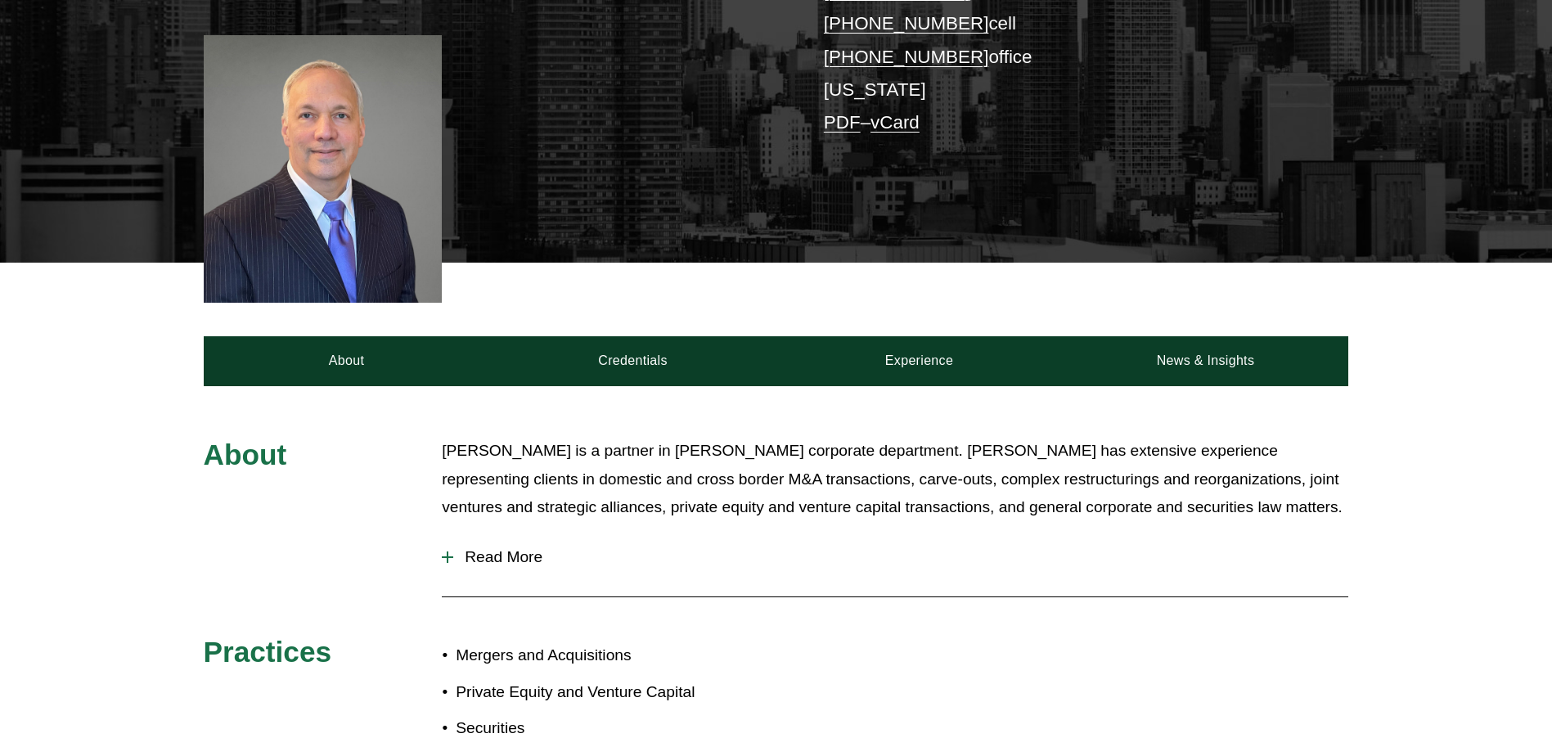
scroll to position [409, 0]
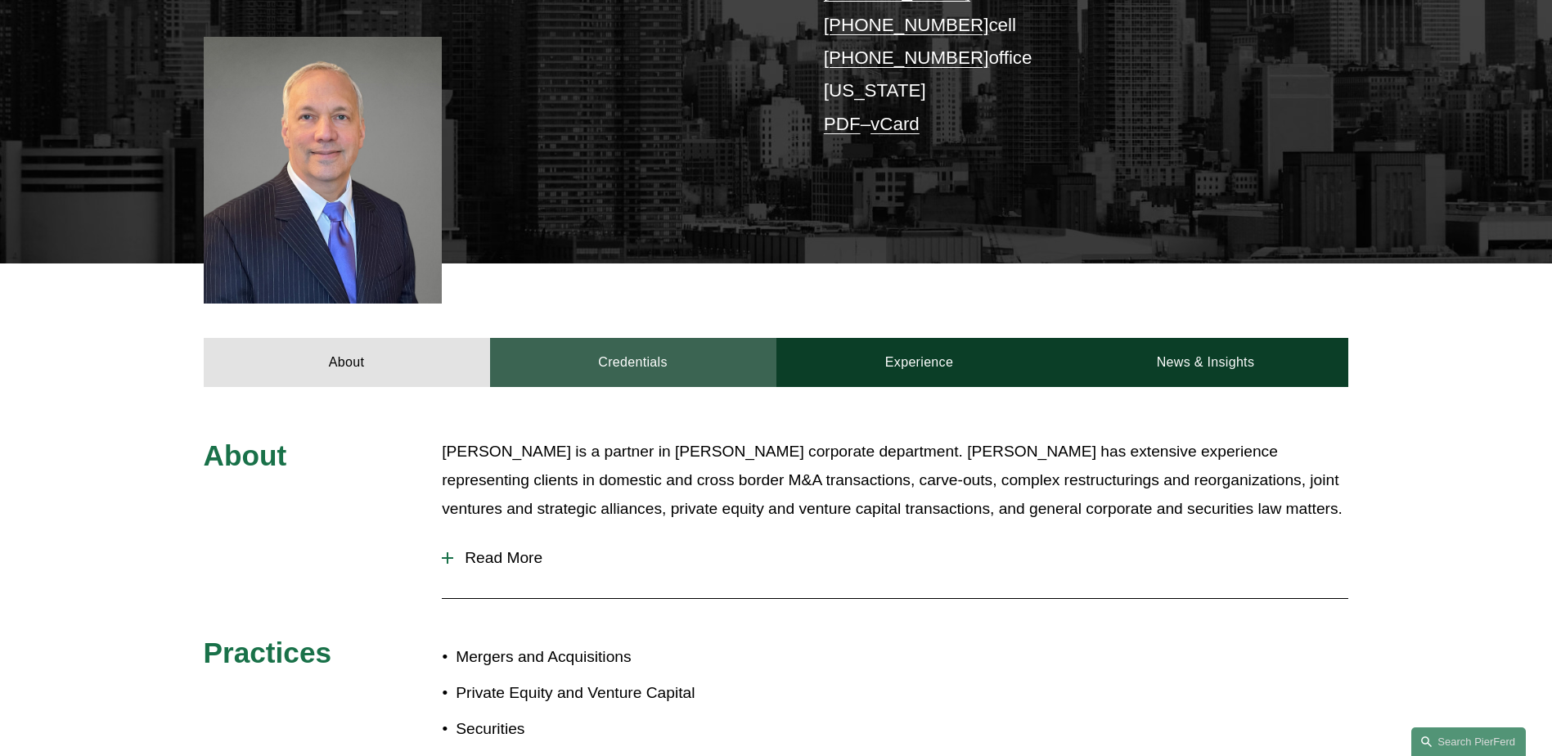
click at [630, 338] on link "Credentials" at bounding box center [633, 362] width 286 height 49
